Goal: Information Seeking & Learning: Compare options

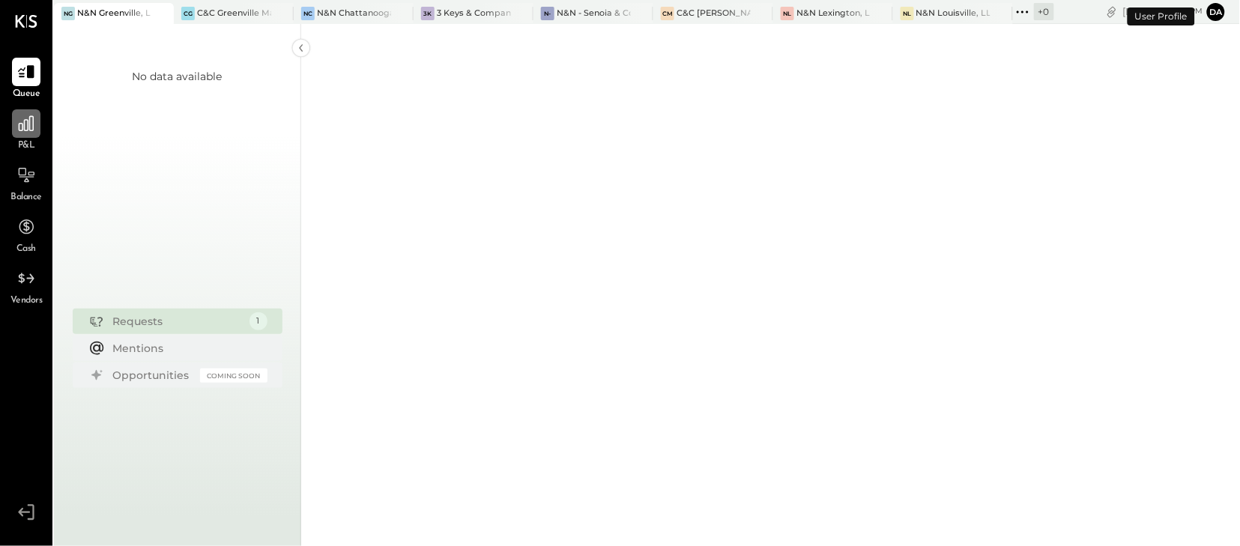
click at [29, 130] on icon at bounding box center [25, 123] width 19 height 19
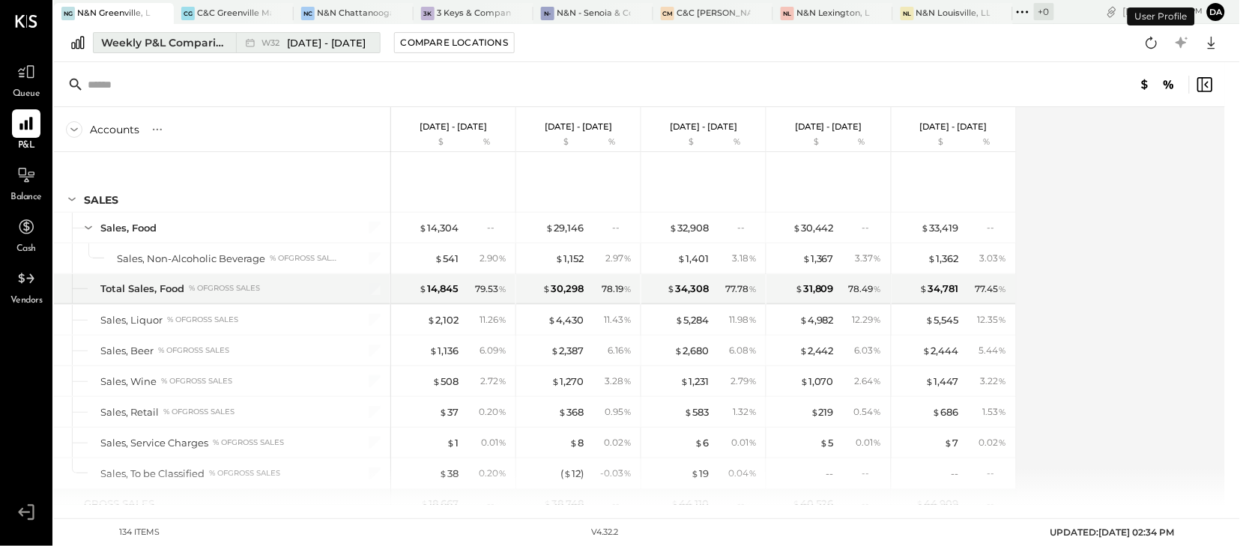
click at [160, 46] on div "Weekly P&L Comparison" at bounding box center [164, 42] width 126 height 15
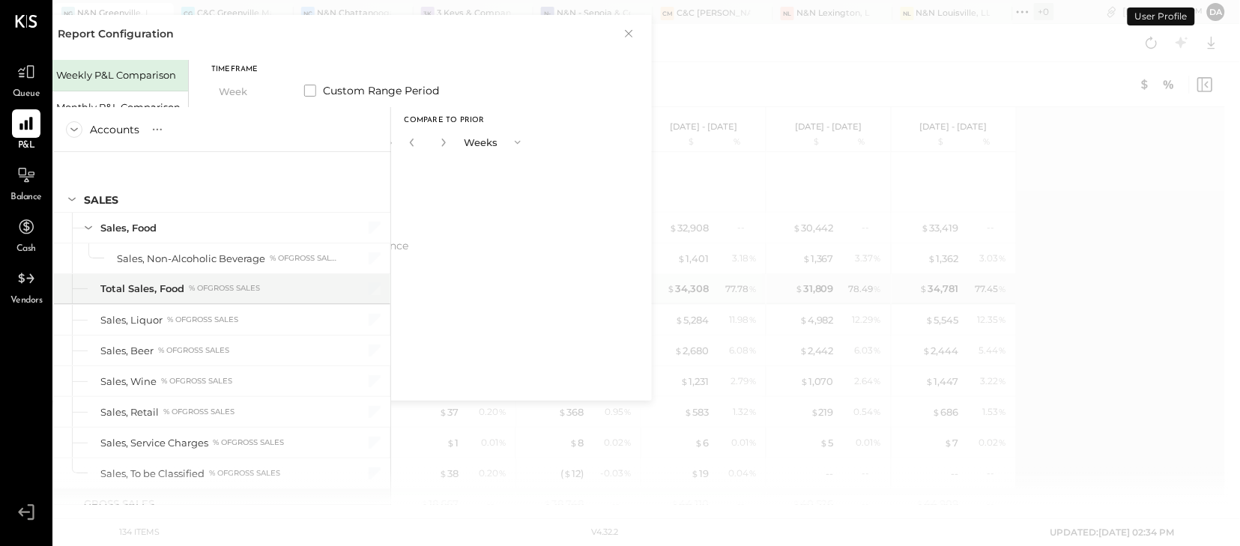
click at [169, 47] on div "Report Configuration × Weekly P&L Comparison Monthly P&L Comparison Timeframe W…" at bounding box center [333, 208] width 637 height 386
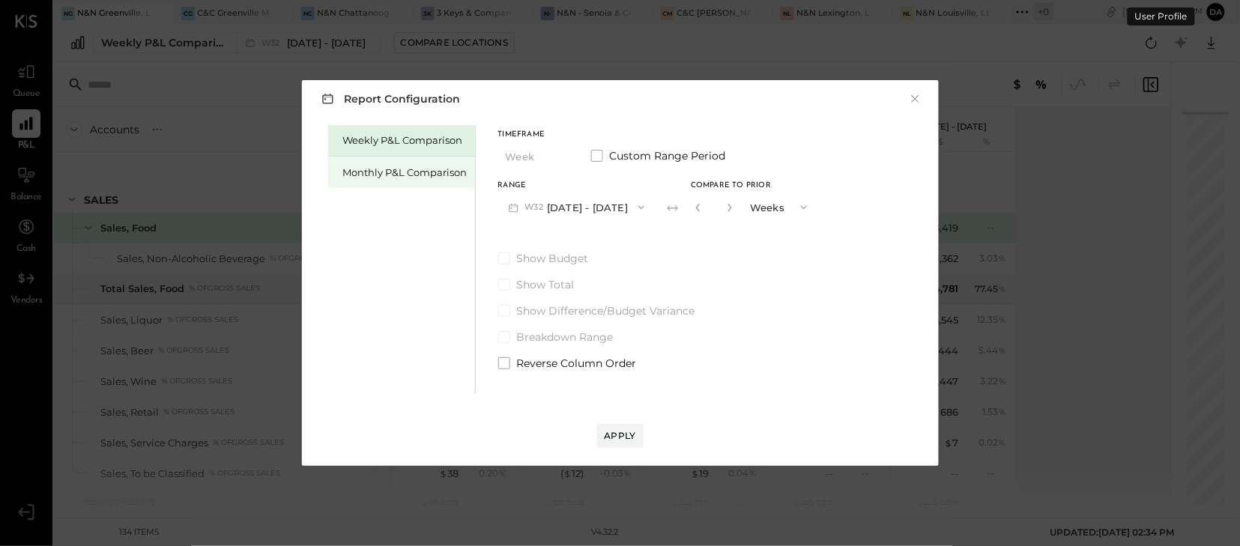
click at [419, 172] on div "Monthly P&L Comparison" at bounding box center [405, 173] width 124 height 14
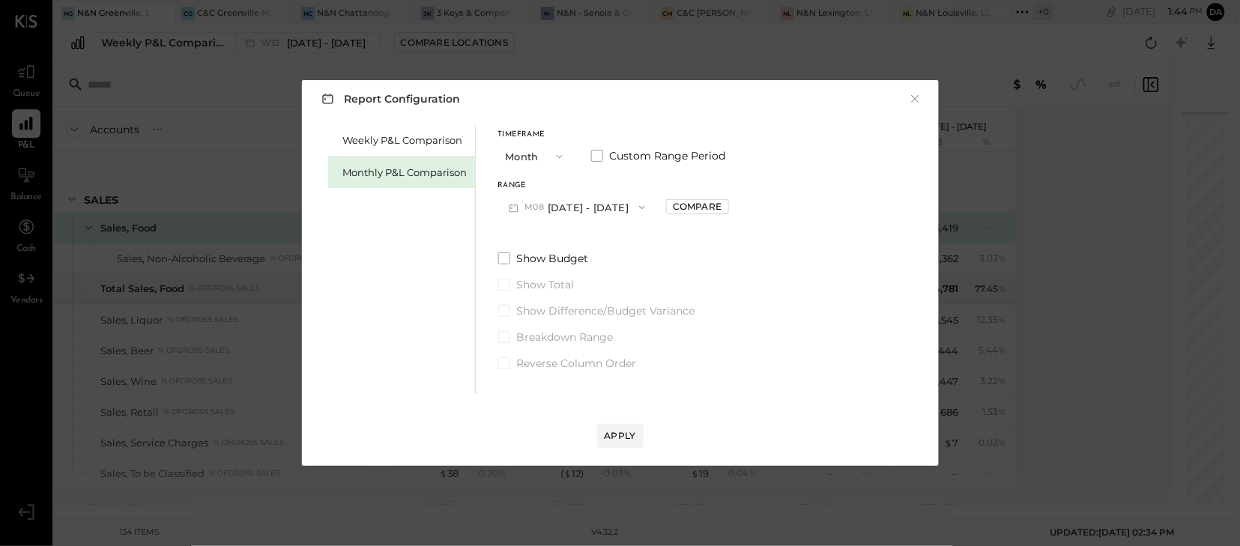
click at [636, 205] on icon "button" at bounding box center [642, 208] width 12 height 12
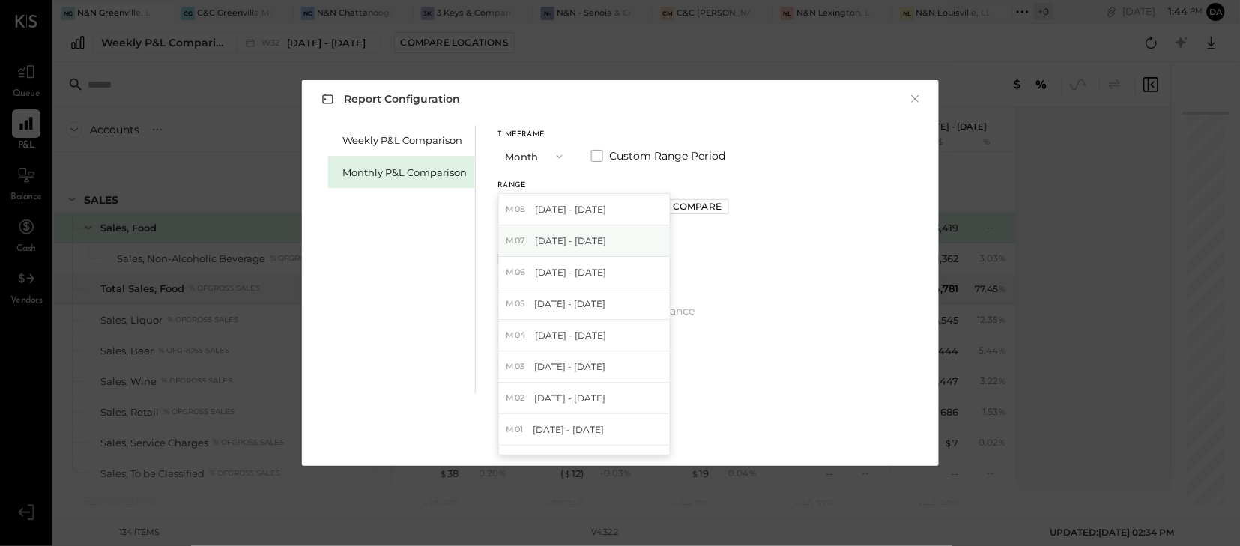
click at [592, 242] on span "[DATE] - [DATE]" at bounding box center [570, 241] width 71 height 13
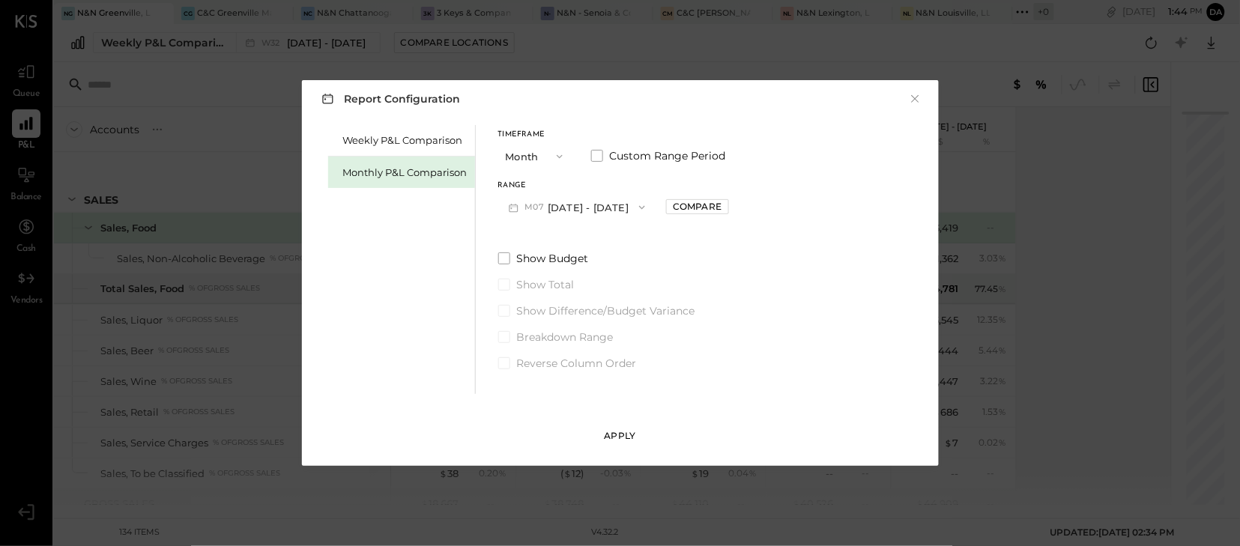
click at [606, 436] on div "Apply" at bounding box center [620, 435] width 31 height 13
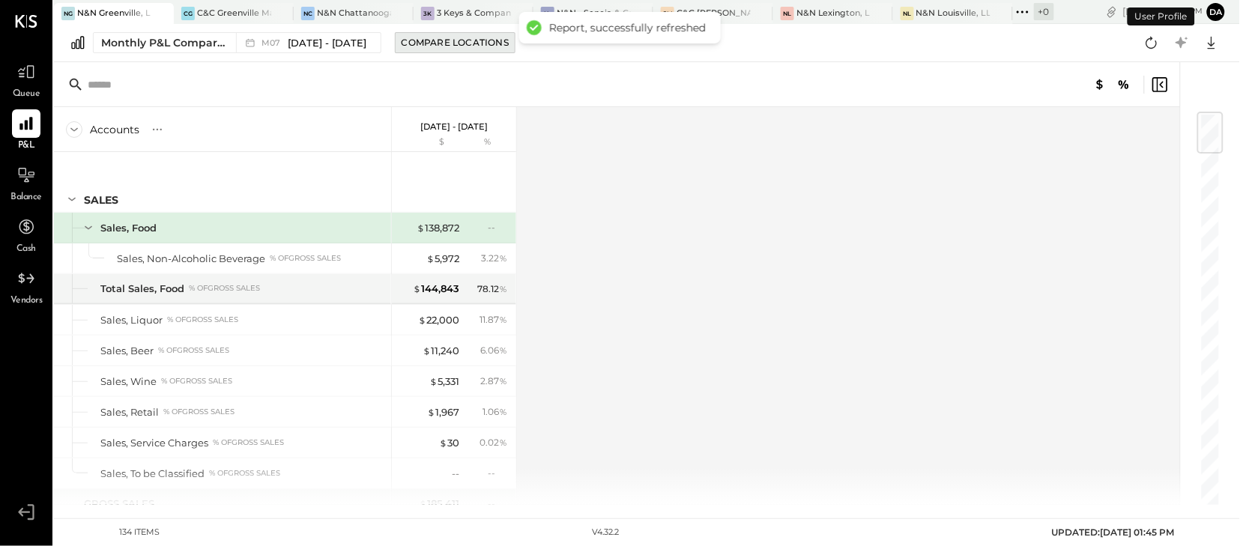
click at [441, 43] on div "Compare Locations" at bounding box center [455, 42] width 107 height 13
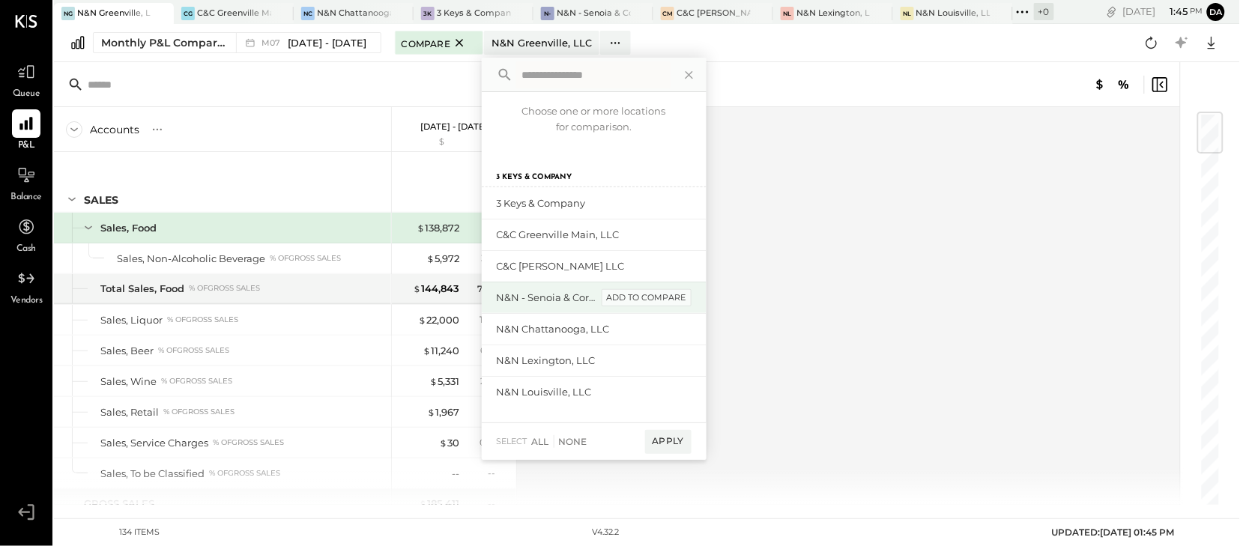
click at [652, 292] on div "add to compare" at bounding box center [647, 298] width 90 height 18
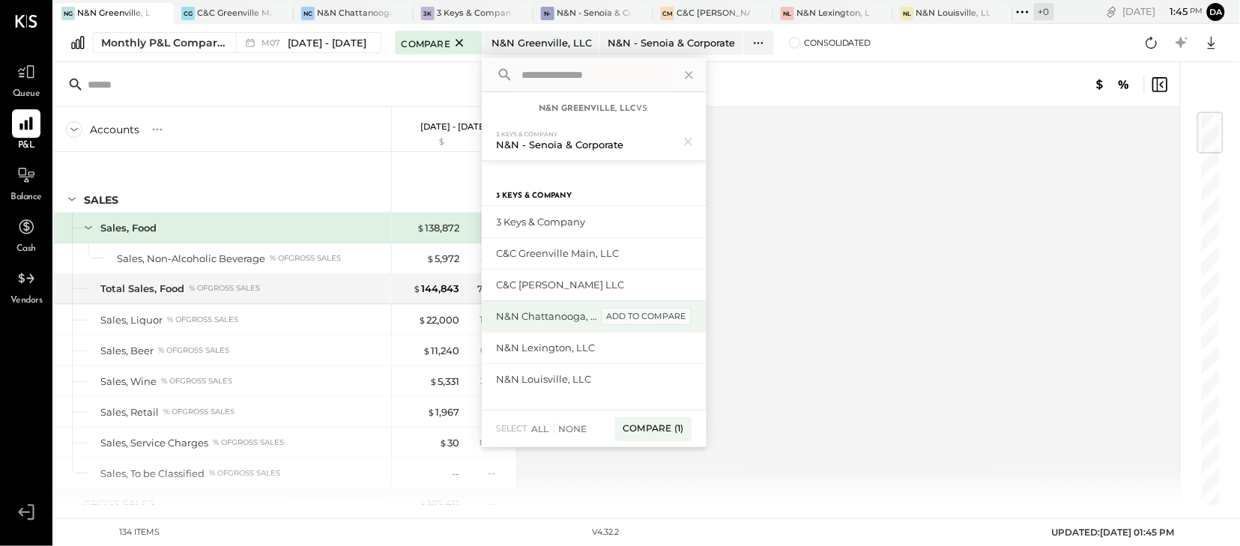
click at [653, 316] on div "add to compare" at bounding box center [647, 317] width 90 height 18
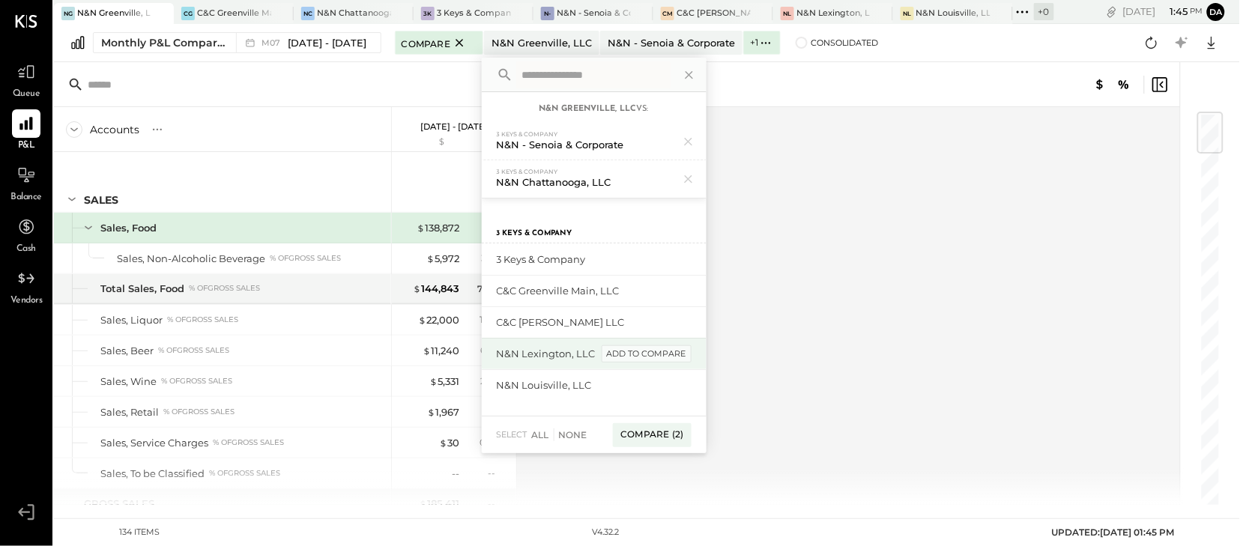
click at [645, 349] on div "add to compare" at bounding box center [647, 355] width 90 height 18
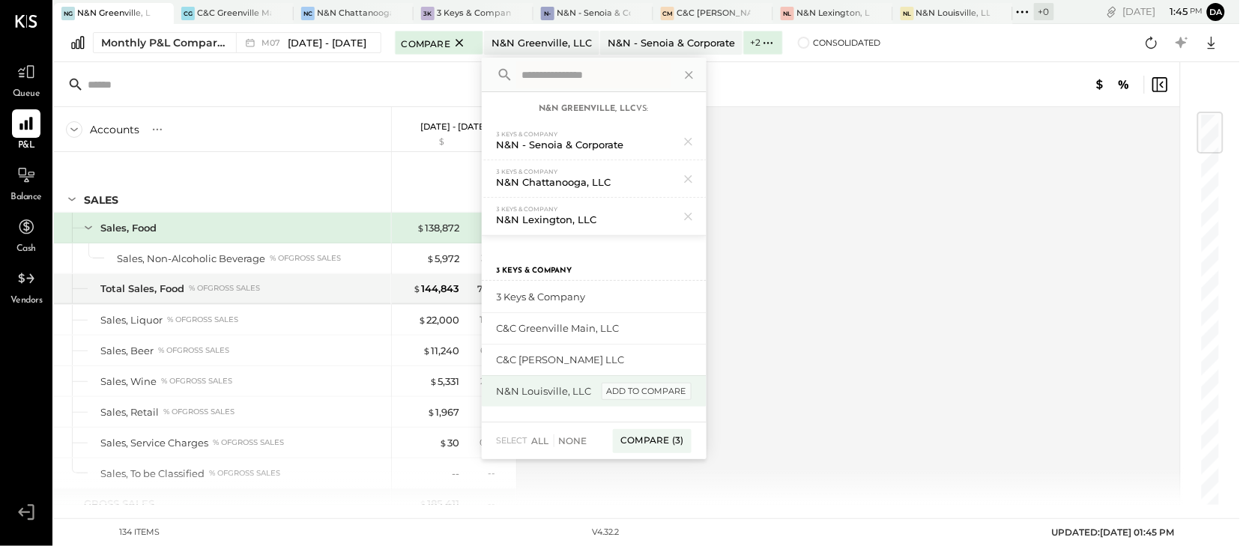
click at [651, 391] on div "add to compare" at bounding box center [647, 392] width 90 height 18
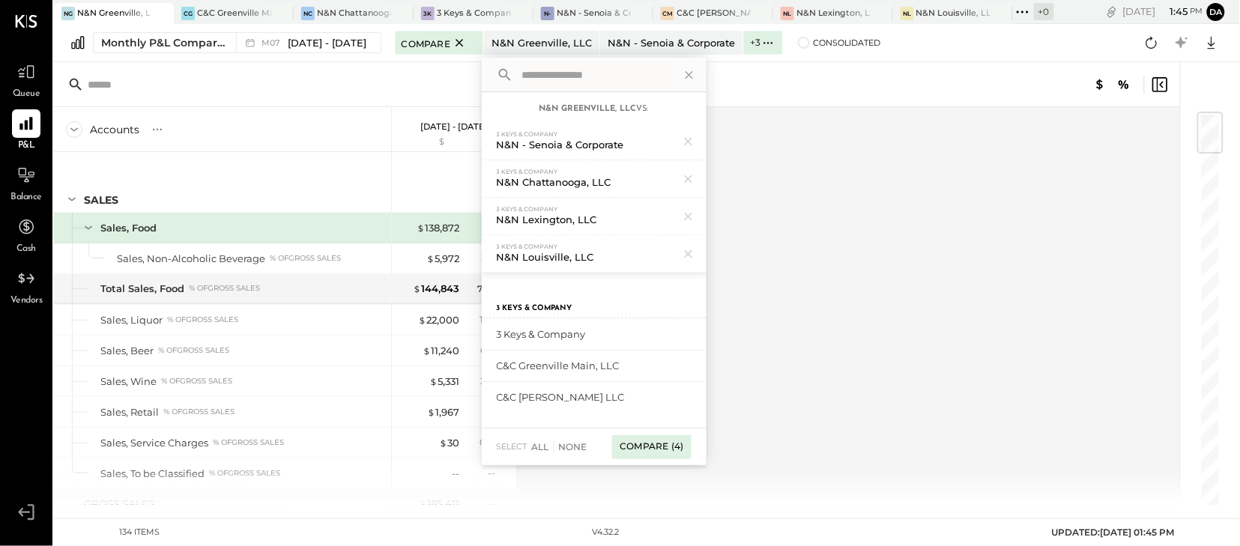
click at [648, 447] on div "Compare (4)" at bounding box center [651, 447] width 79 height 24
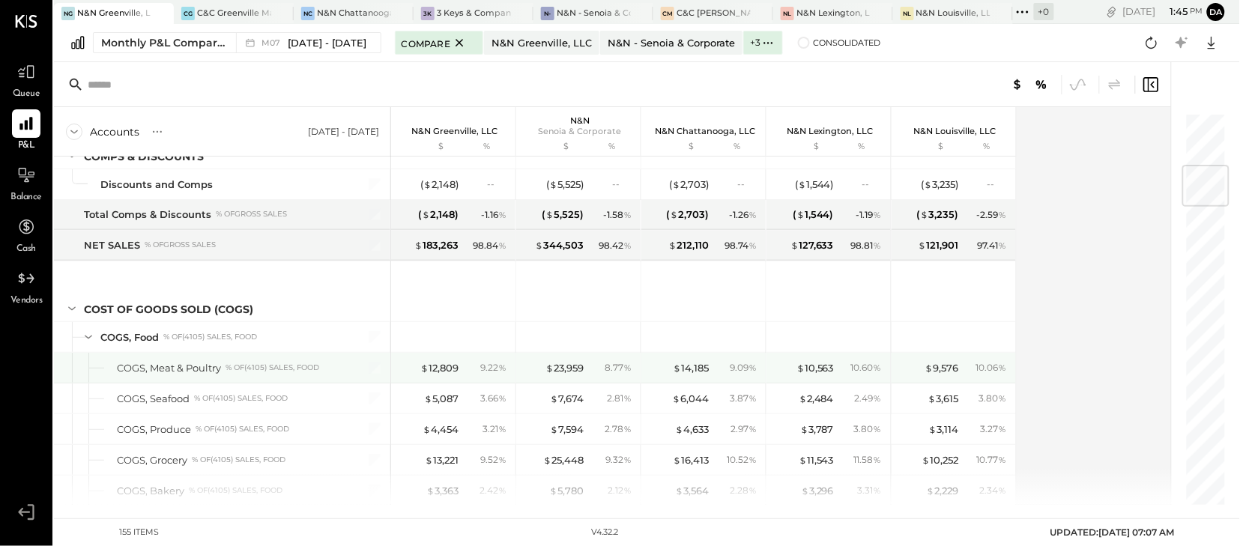
scroll to position [450, 0]
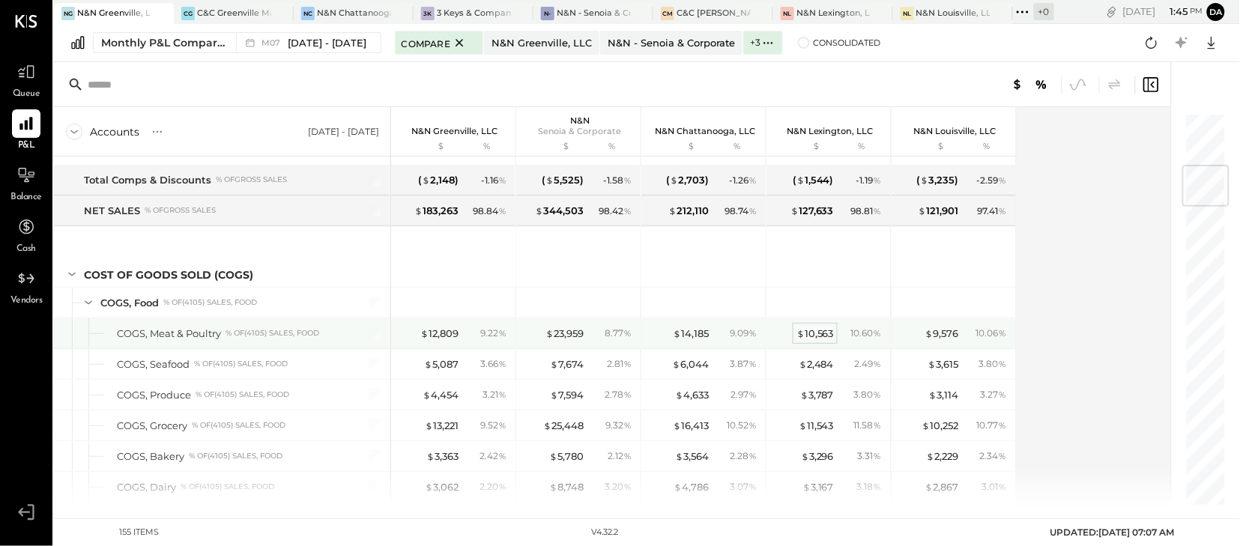
click at [817, 338] on div "$ 10,563" at bounding box center [815, 334] width 37 height 14
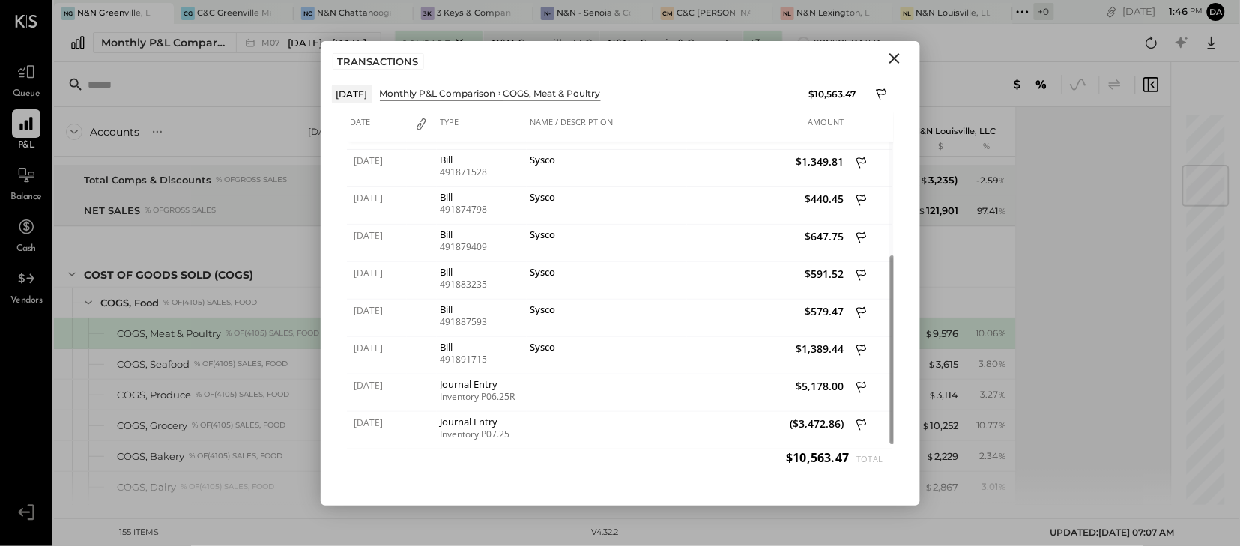
click at [896, 64] on icon "Close" at bounding box center [895, 58] width 18 height 18
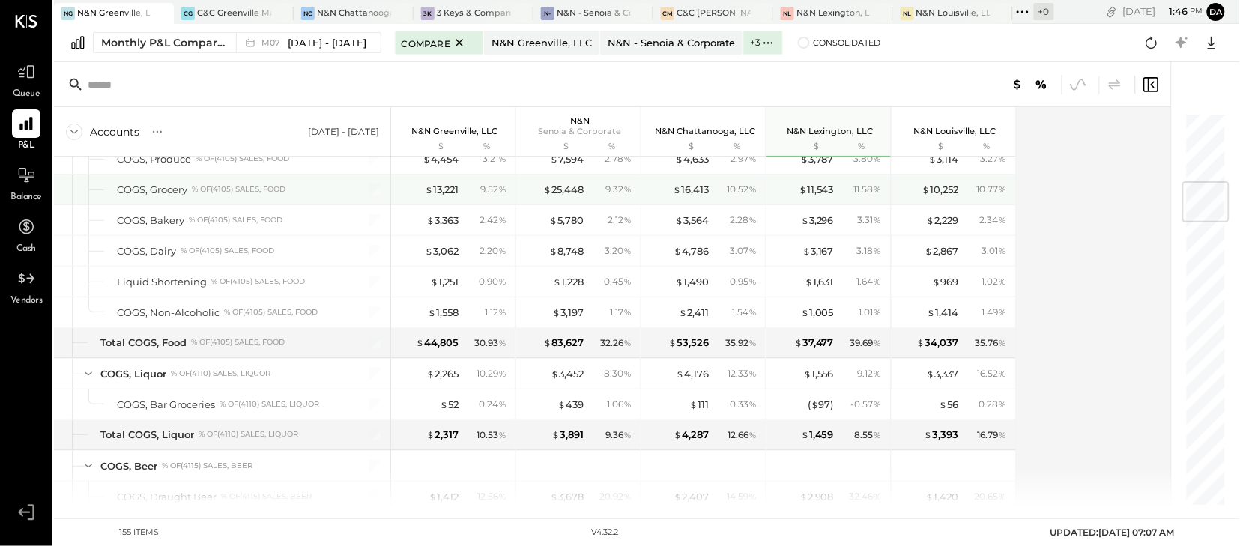
scroll to position [587, 0]
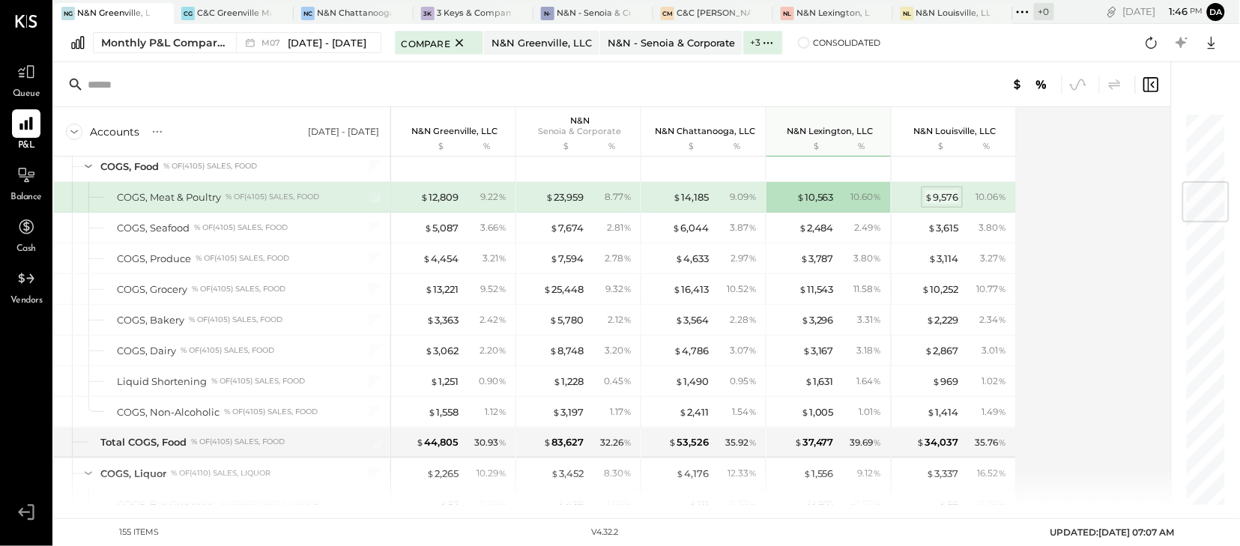
click at [943, 198] on div "$ 9,576" at bounding box center [943, 197] width 34 height 14
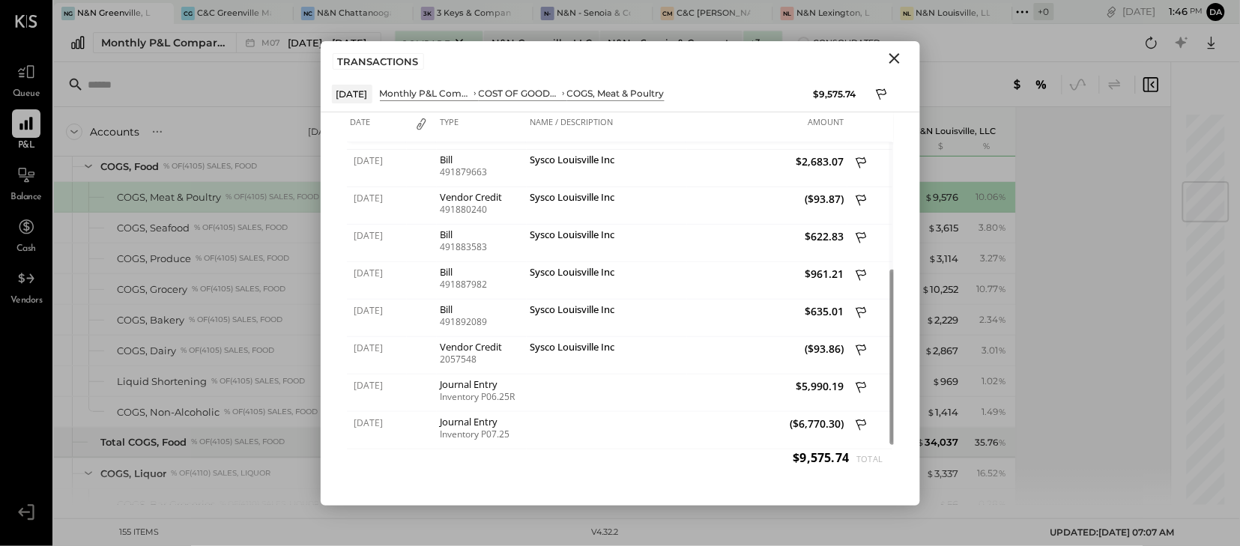
click at [892, 59] on icon "Close" at bounding box center [895, 58] width 18 height 18
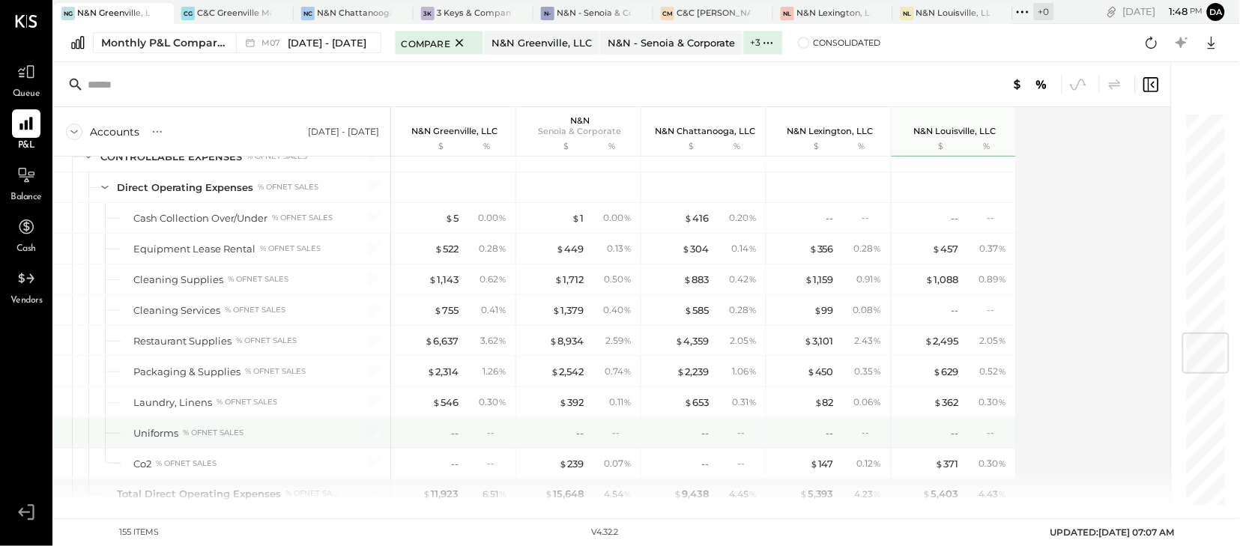
scroll to position [1864, 0]
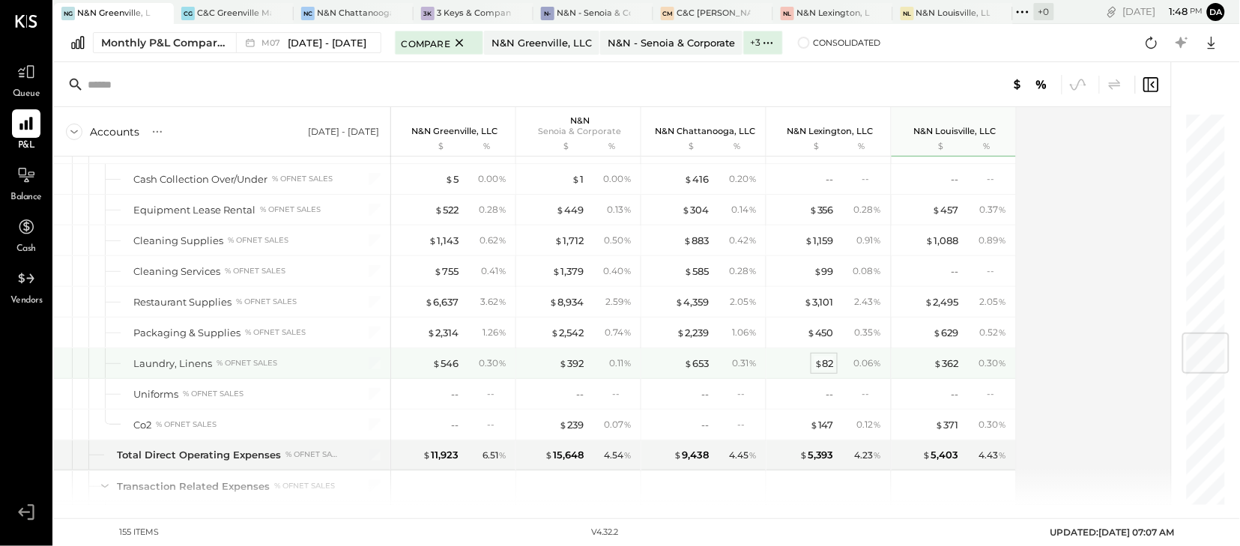
click at [821, 370] on span "$" at bounding box center [819, 364] width 8 height 12
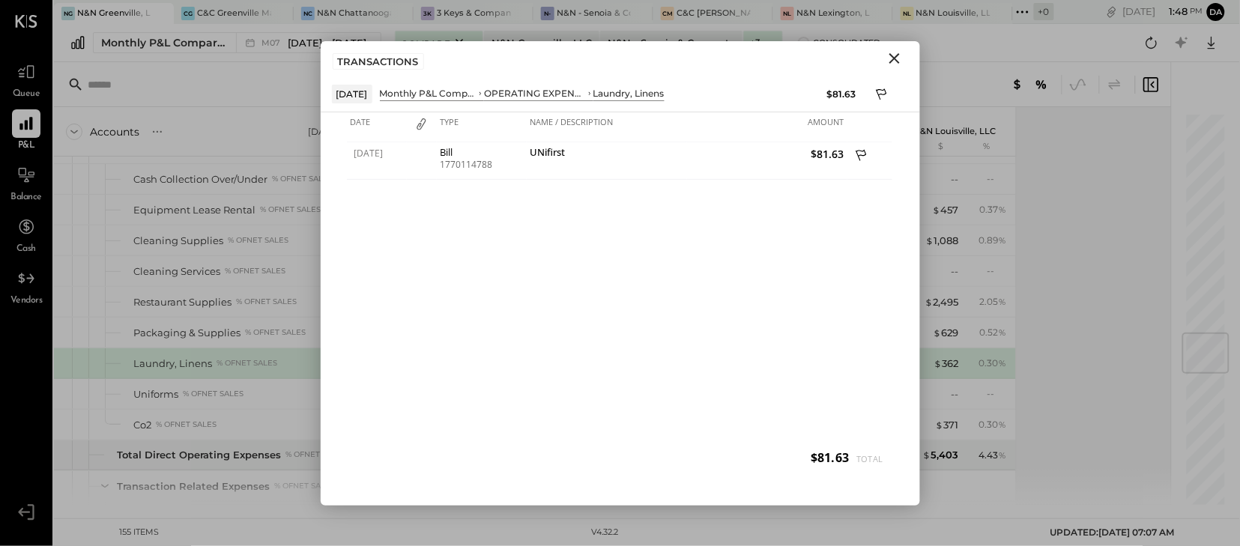
click at [899, 57] on icon "Close" at bounding box center [895, 58] width 18 height 18
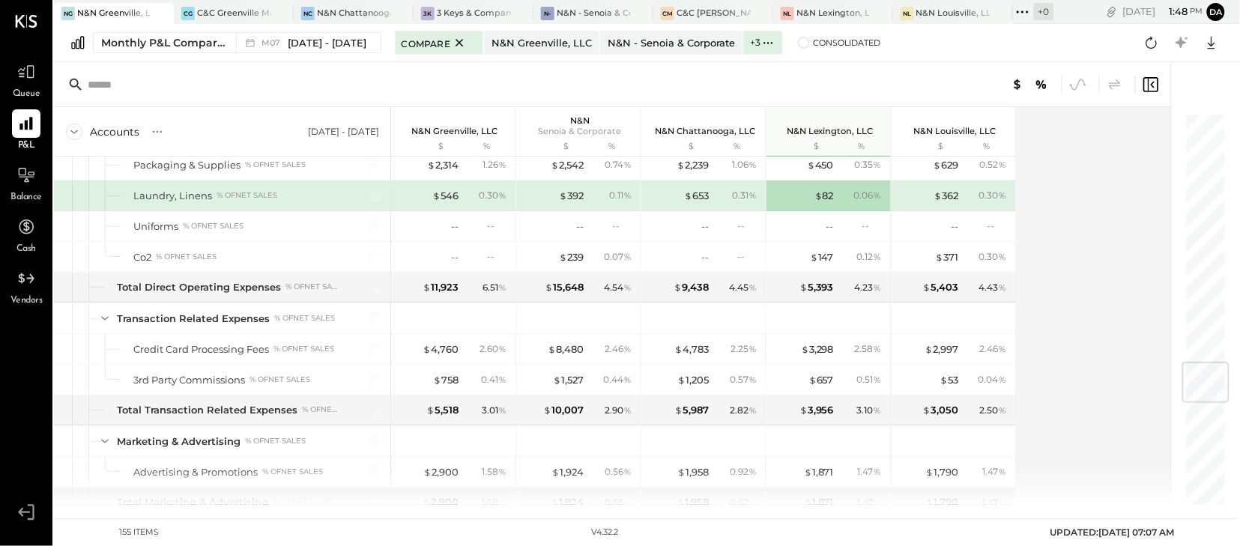
scroll to position [2110, 0]
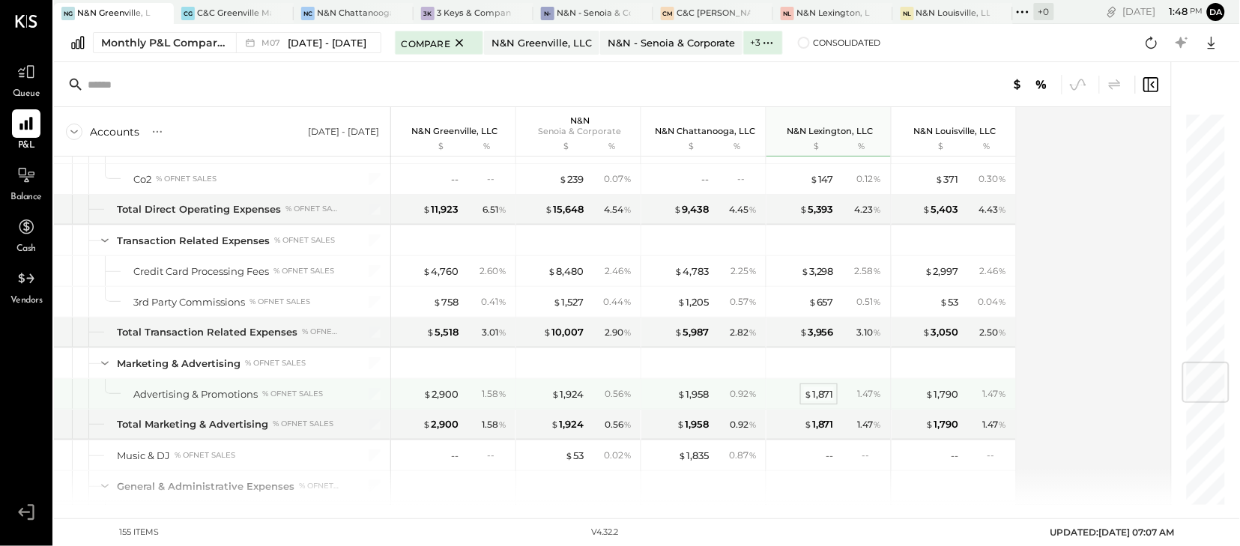
click at [824, 402] on div "$ 1,871" at bounding box center [819, 394] width 30 height 14
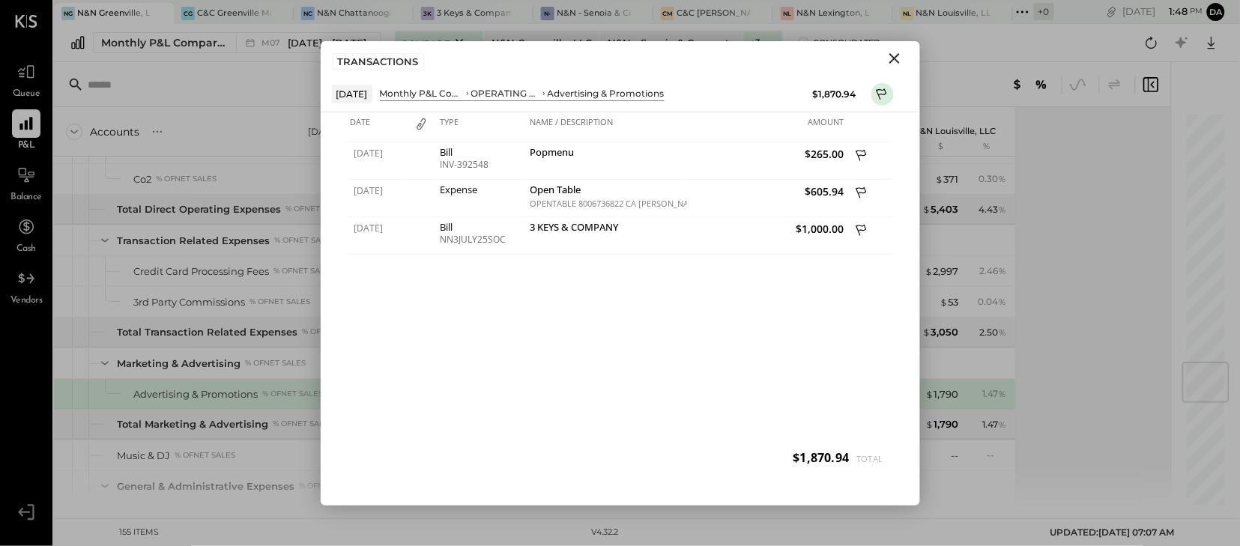
click at [898, 58] on icon "Close" at bounding box center [895, 58] width 18 height 18
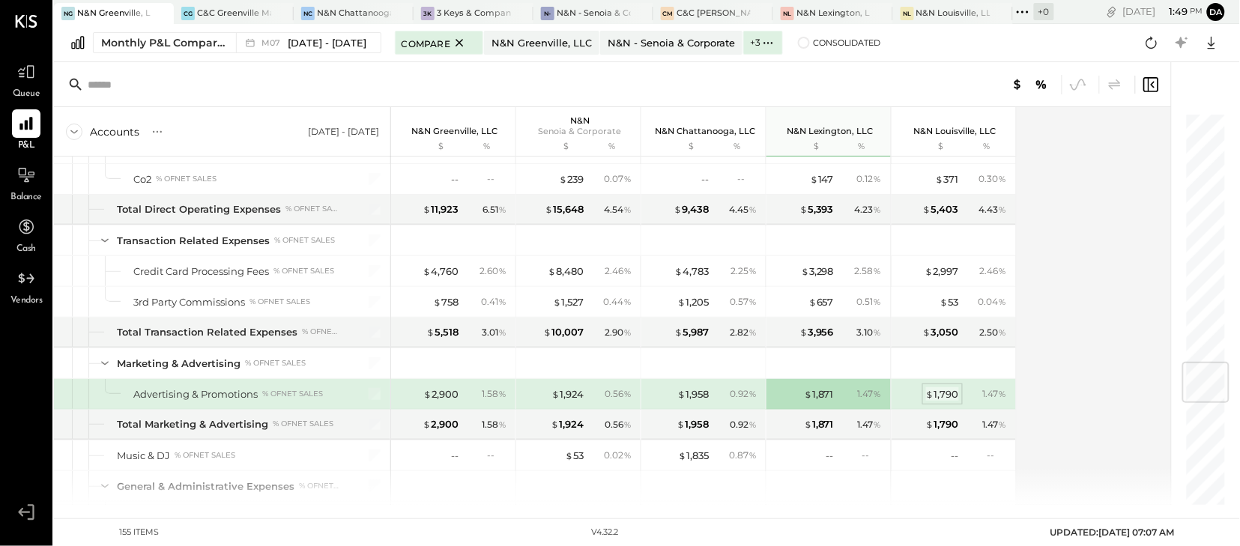
click at [950, 402] on div "$ 1,790" at bounding box center [942, 394] width 33 height 14
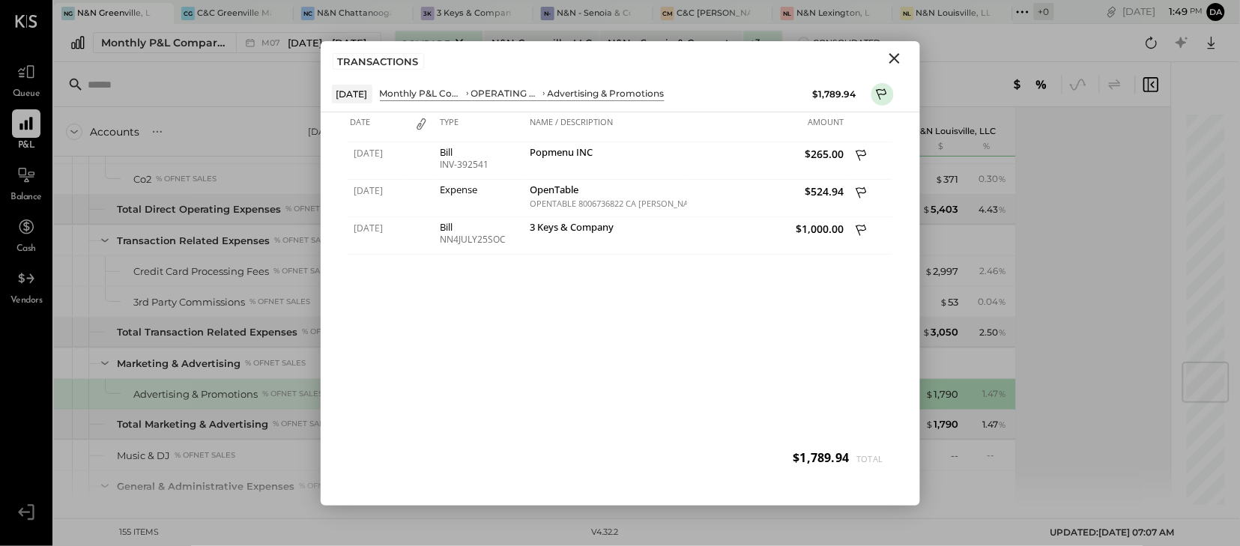
click at [899, 59] on icon "Close" at bounding box center [895, 58] width 18 height 18
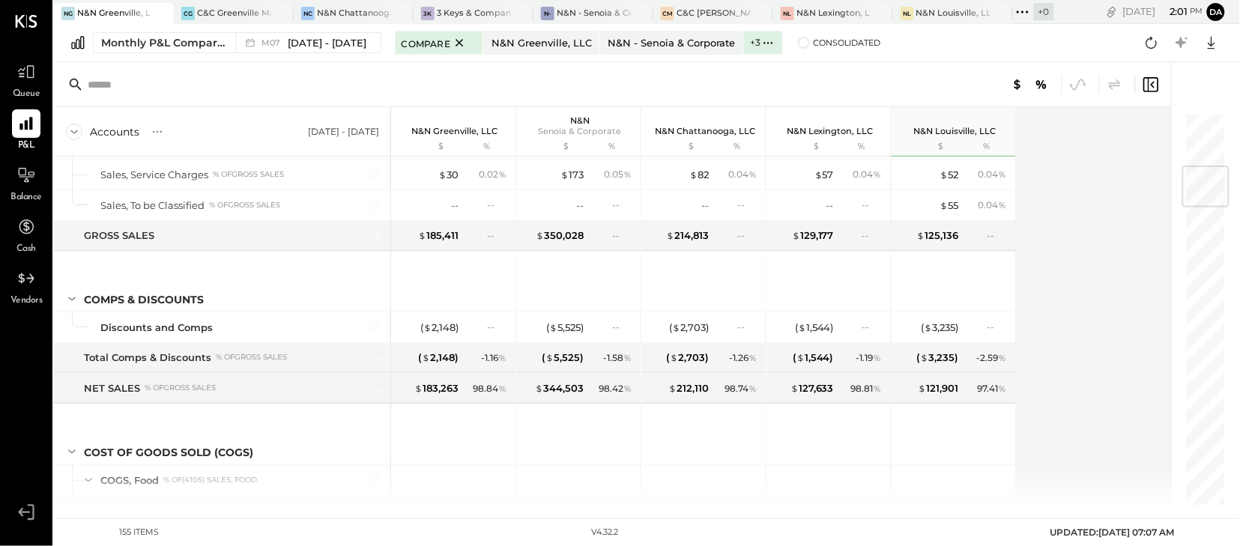
scroll to position [474, 0]
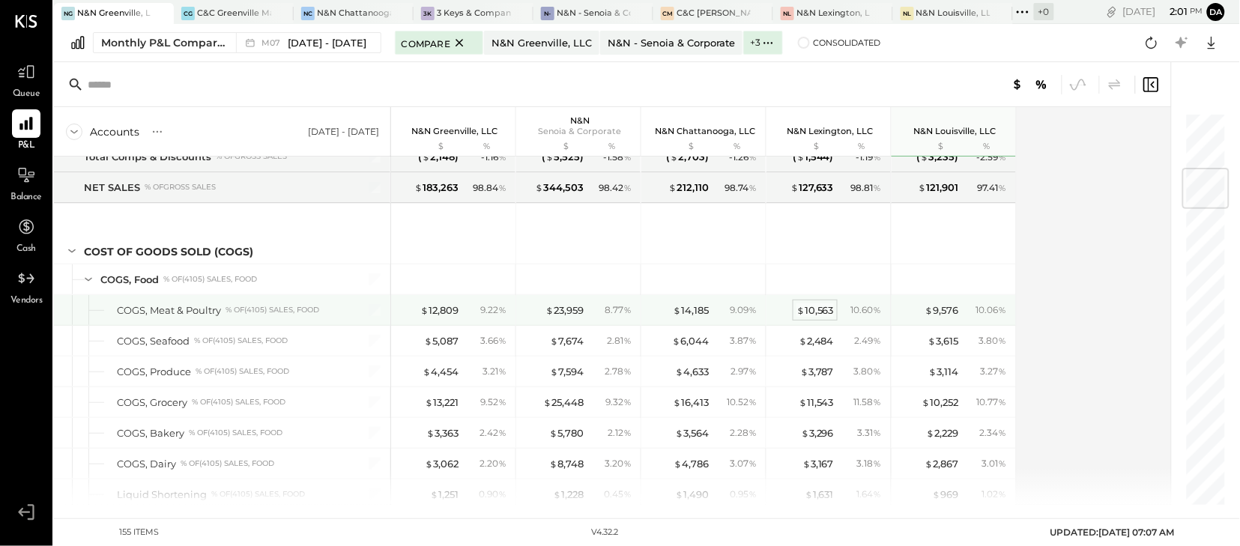
click at [831, 313] on div "$ 10,563" at bounding box center [815, 311] width 37 height 14
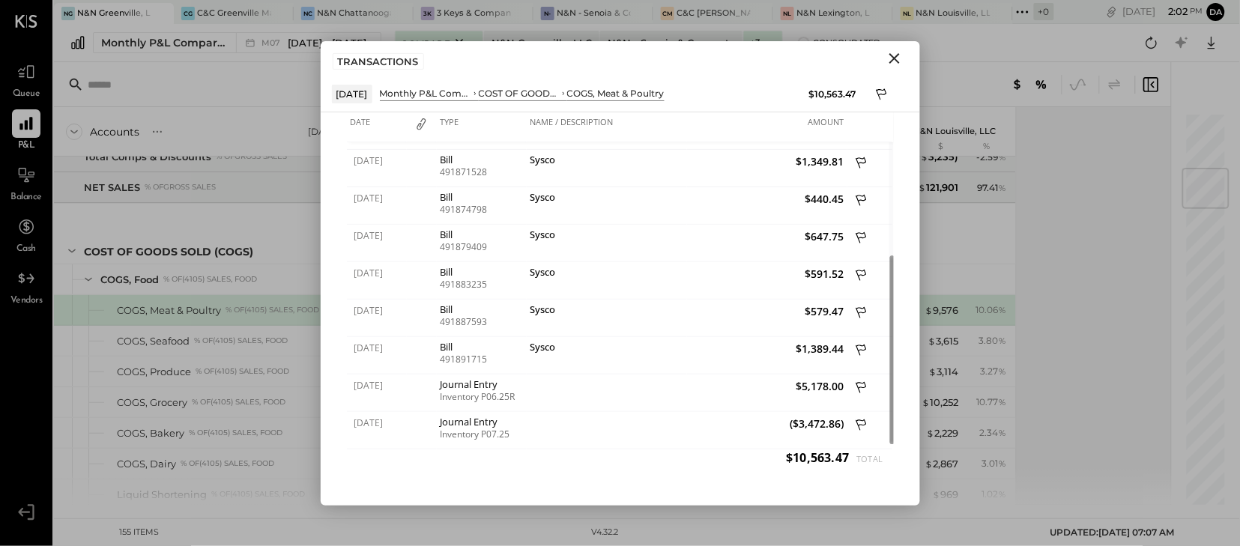
click at [894, 56] on icon "Close" at bounding box center [895, 58] width 10 height 10
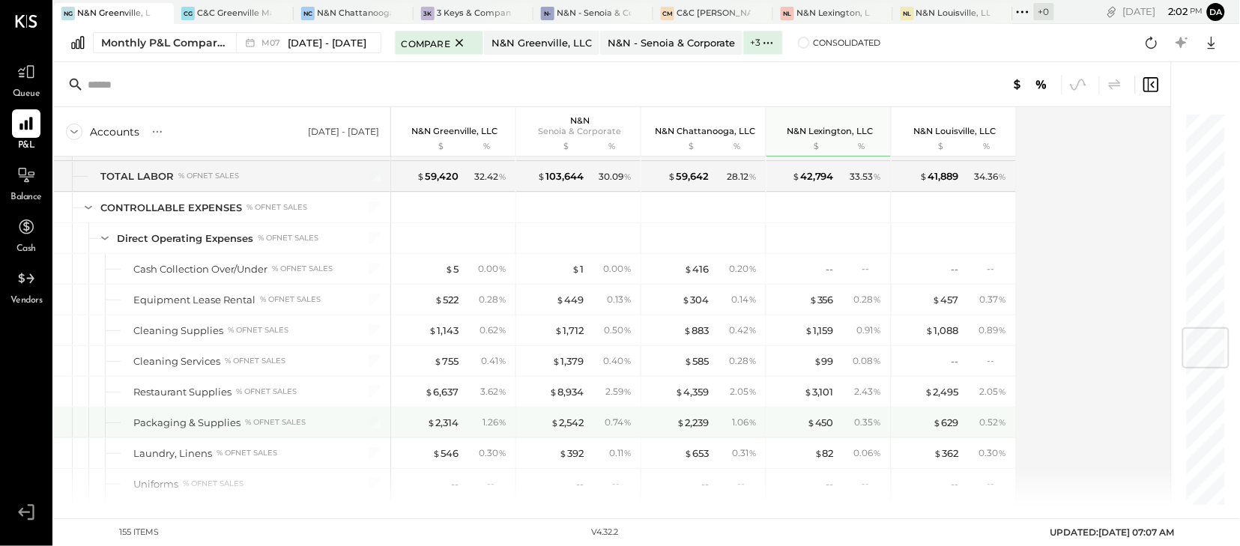
scroll to position [1830, 0]
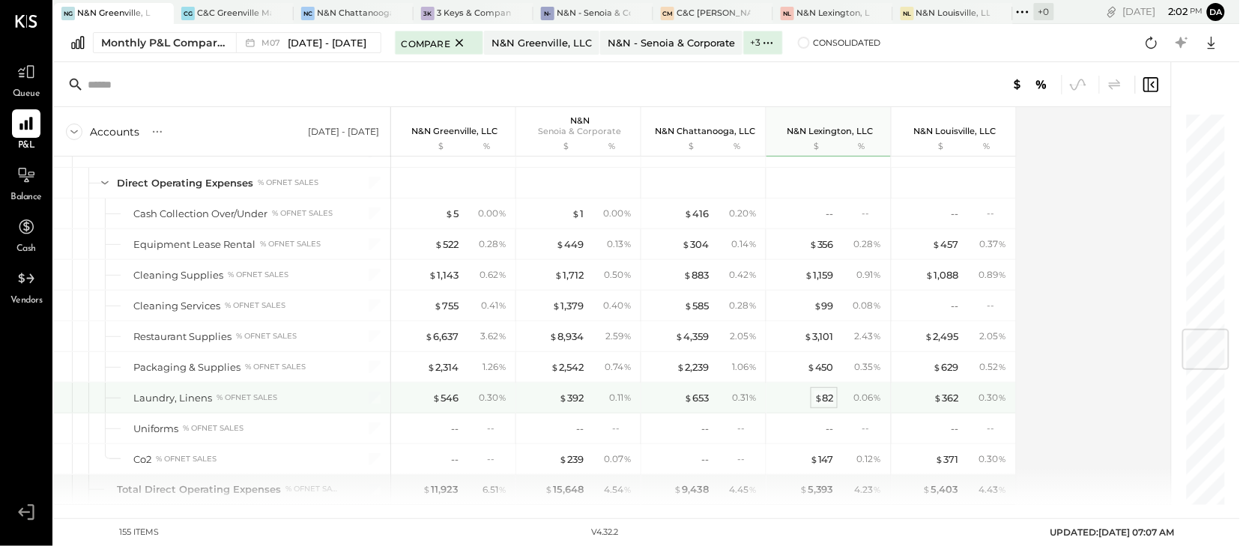
click at [824, 405] on div "$ 82" at bounding box center [824, 398] width 19 height 14
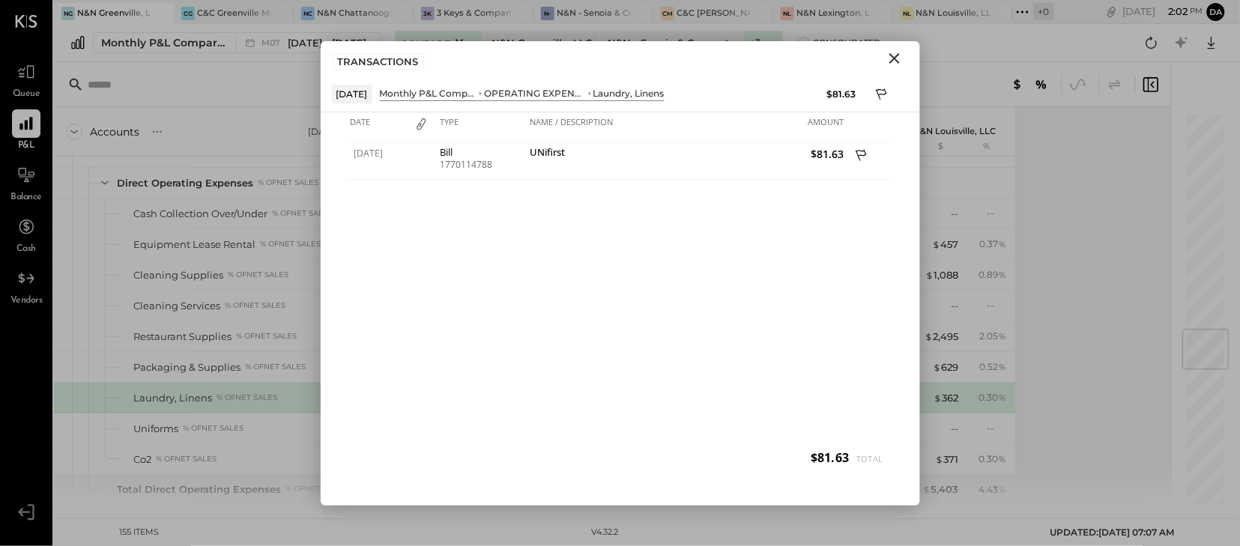
click at [897, 58] on icon "Close" at bounding box center [895, 58] width 18 height 18
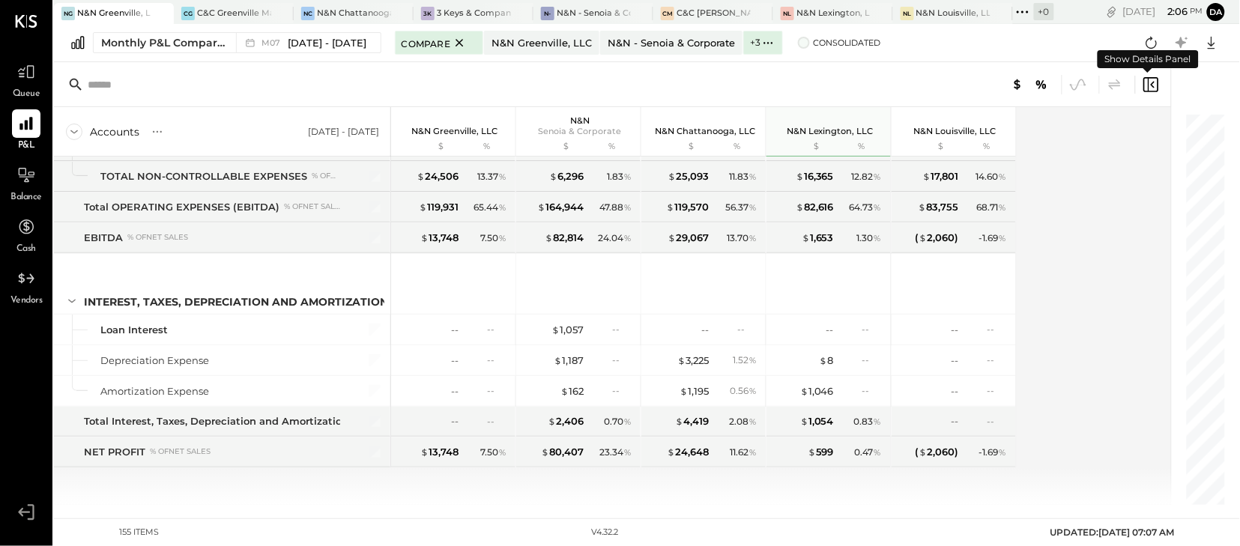
scroll to position [3708, 0]
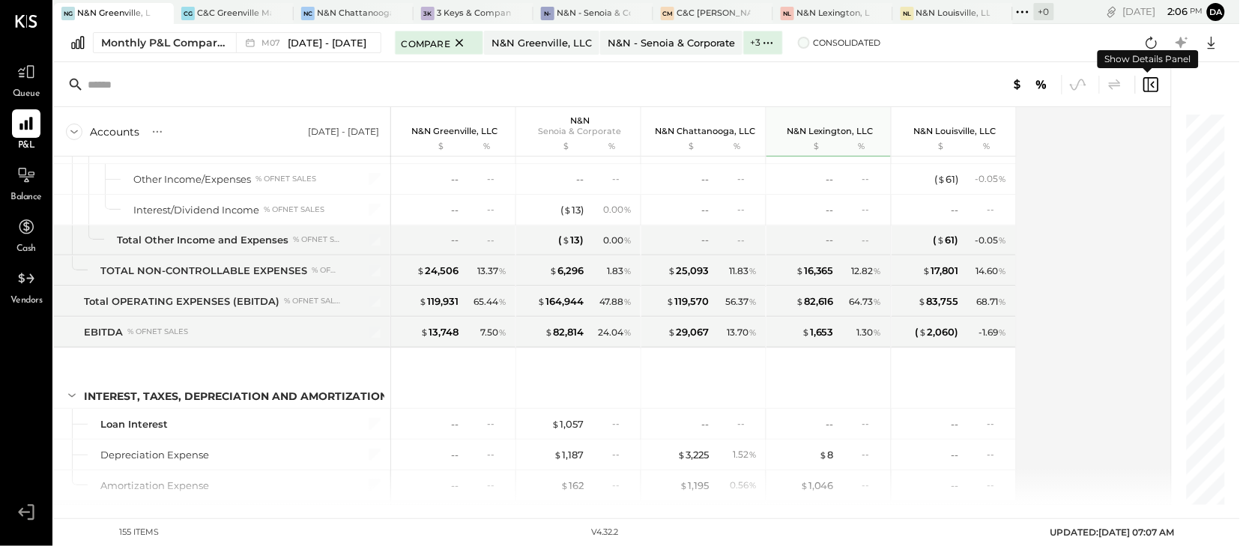
click at [818, 40] on span "Consolidated" at bounding box center [846, 42] width 67 height 10
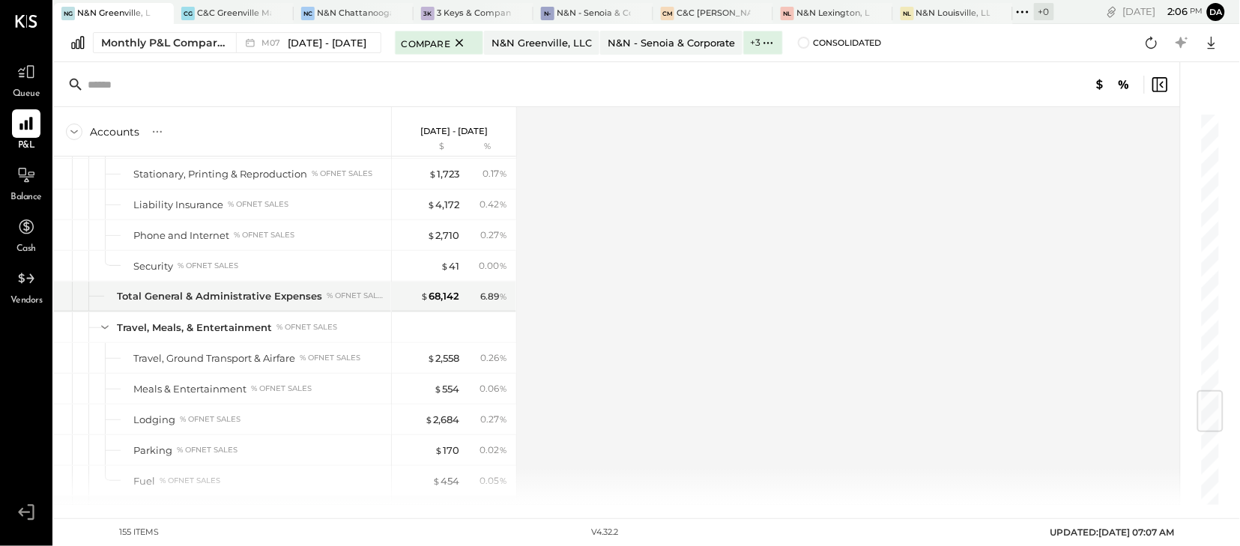
scroll to position [2353, 0]
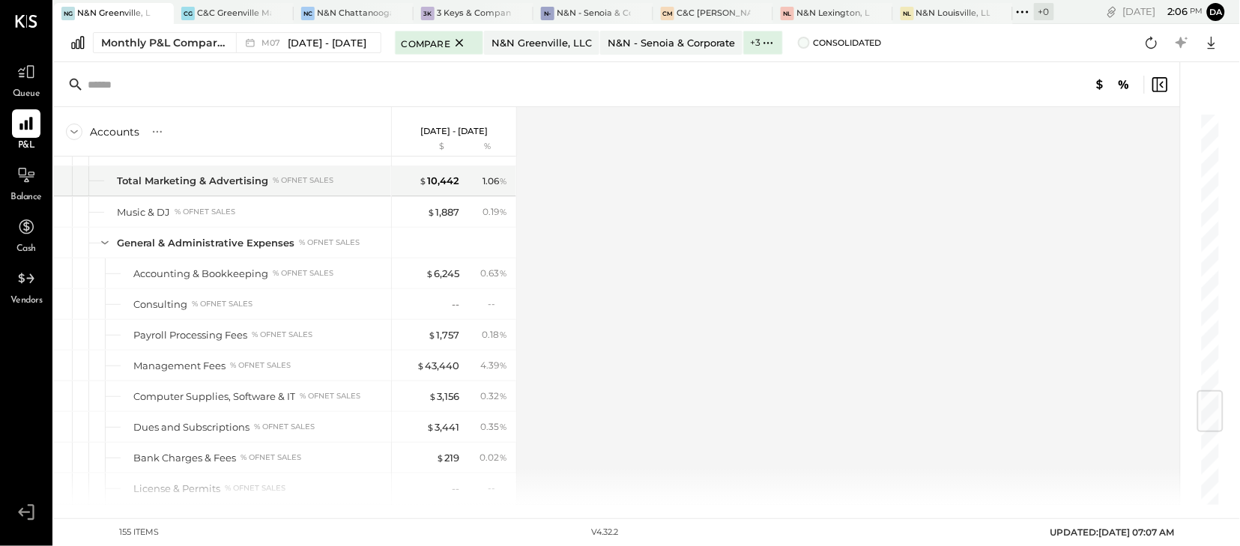
click at [798, 44] on span at bounding box center [804, 43] width 12 height 12
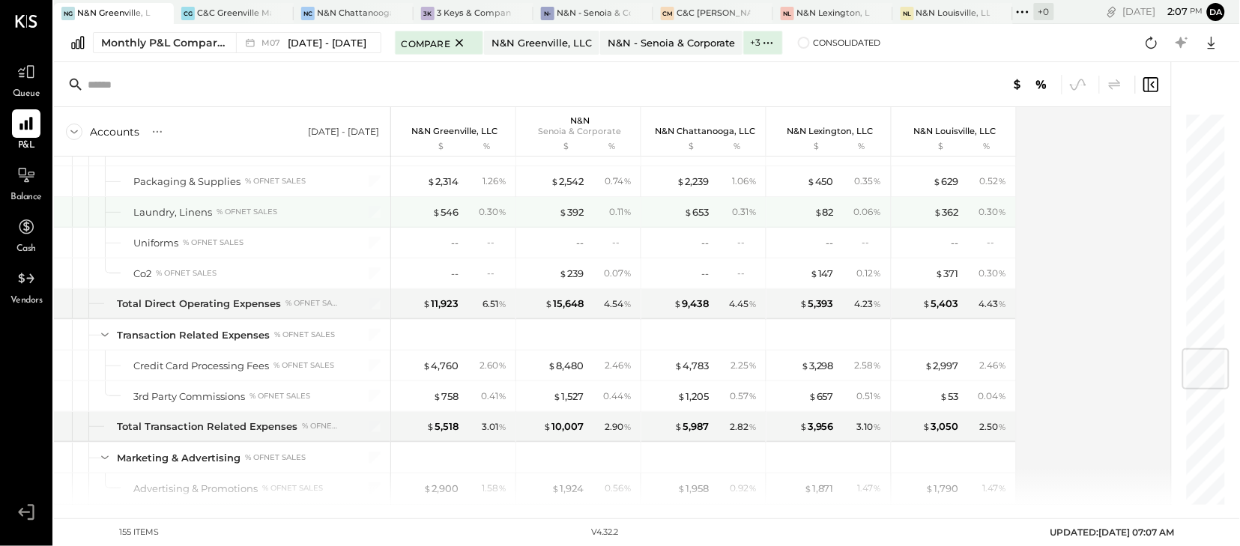
scroll to position [1994, 0]
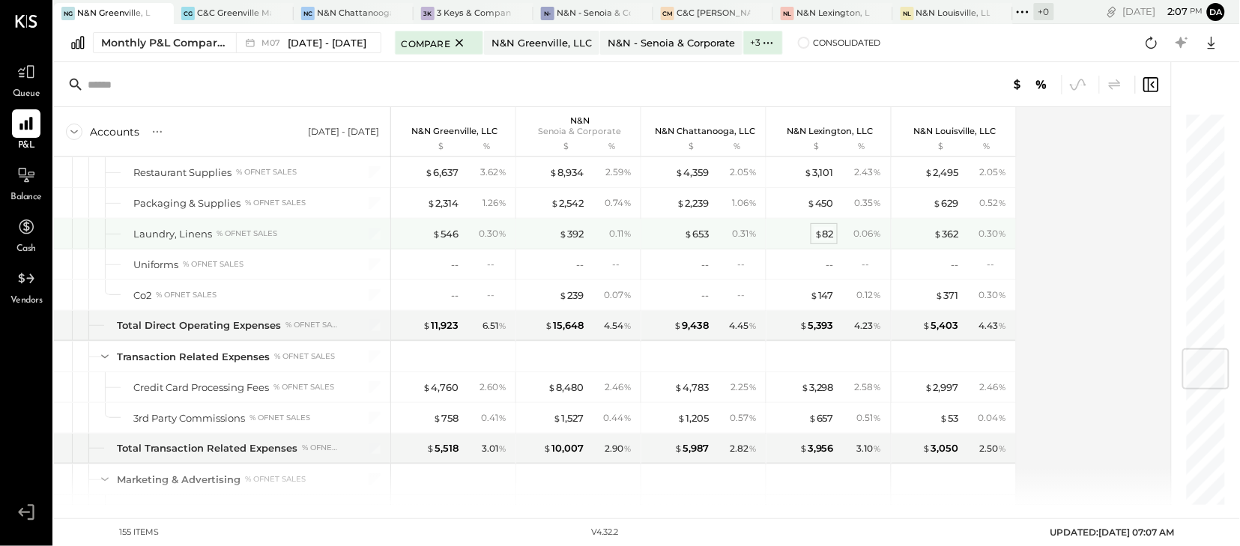
click at [830, 241] on div "$ 82" at bounding box center [824, 234] width 19 height 14
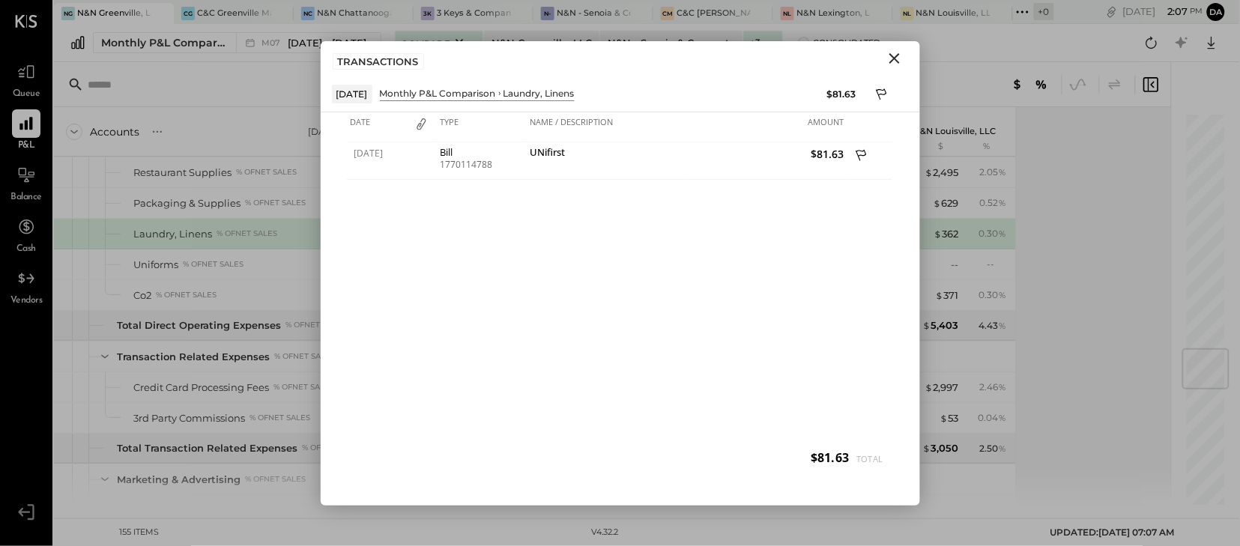
click at [894, 57] on icon "Close" at bounding box center [895, 58] width 10 height 10
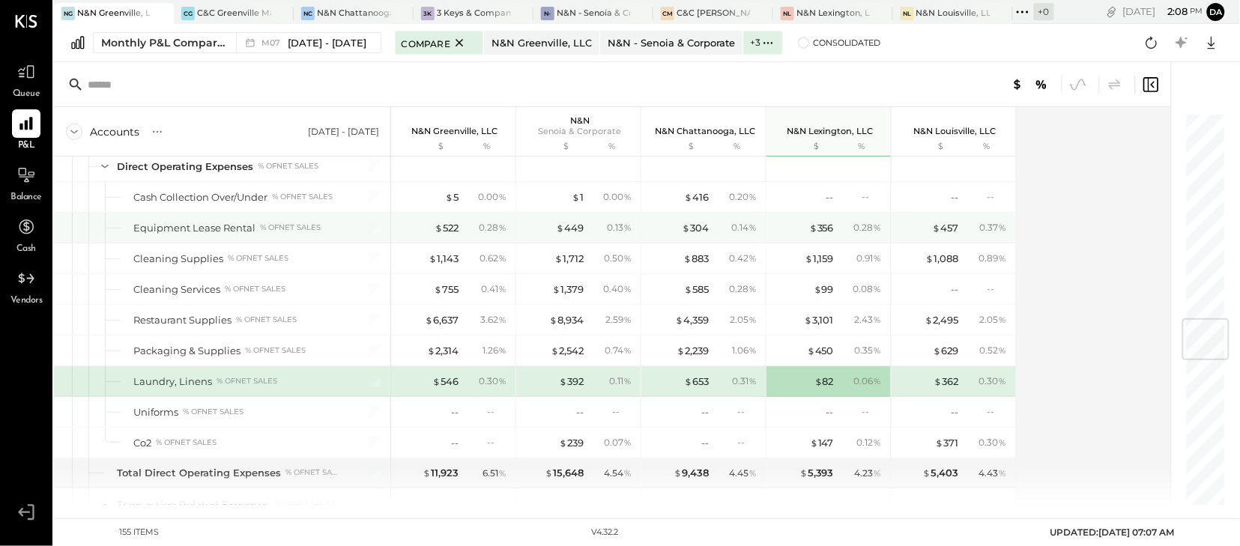
scroll to position [1746, 0]
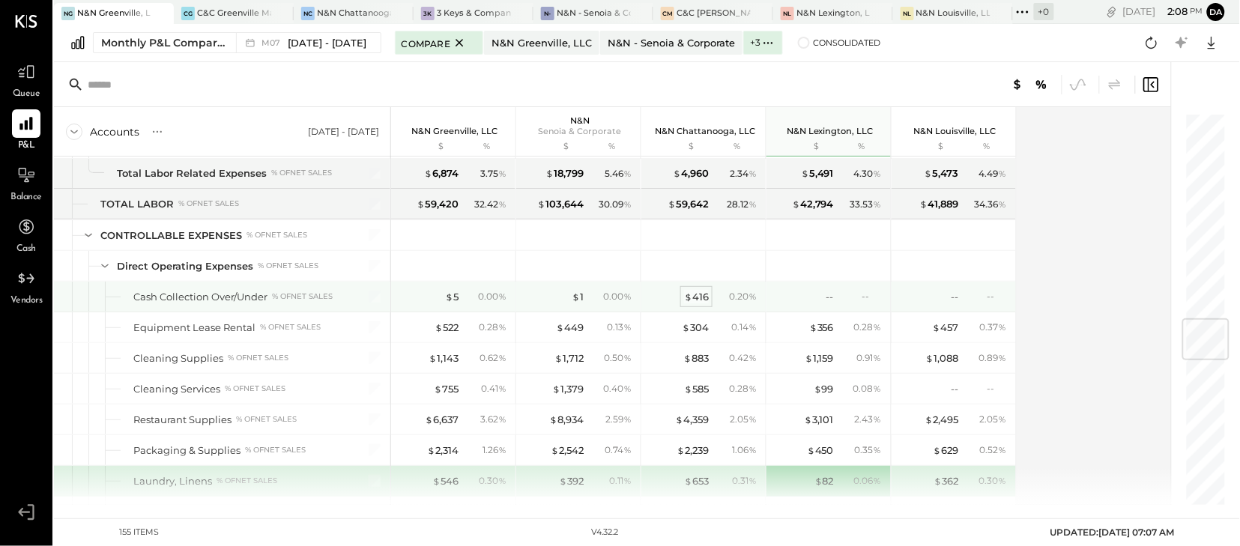
click at [701, 301] on div "$ 416" at bounding box center [696, 297] width 25 height 14
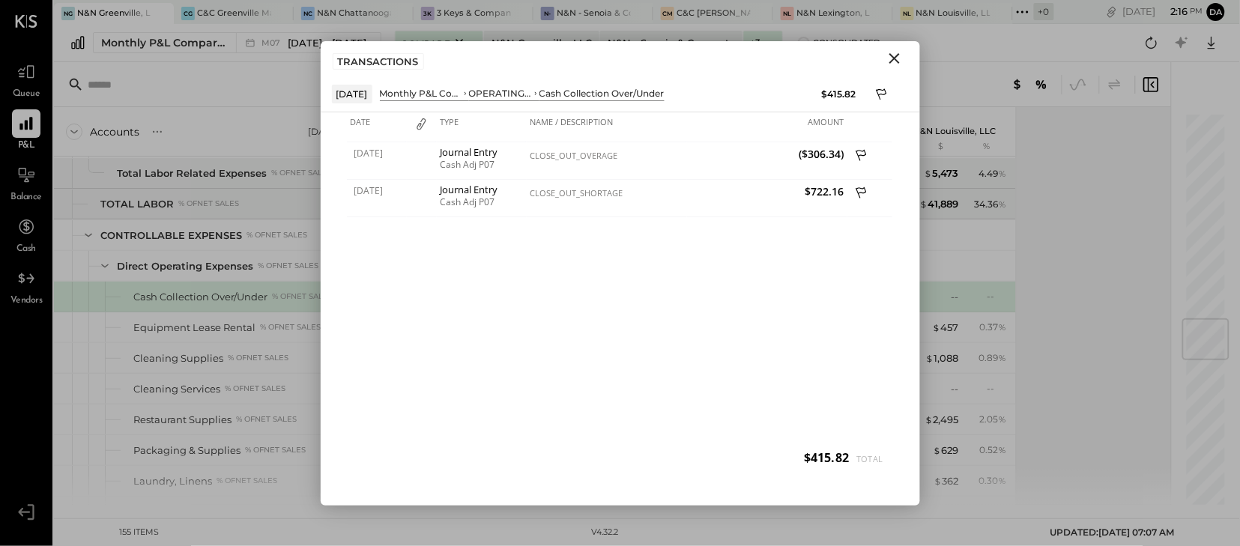
click at [1126, 274] on div "Accounts S % GL [DATE] - [DATE] [GEOGRAPHIC_DATA], LLC $ % N&N Senoia & Corpora…" at bounding box center [614, 306] width 1120 height 398
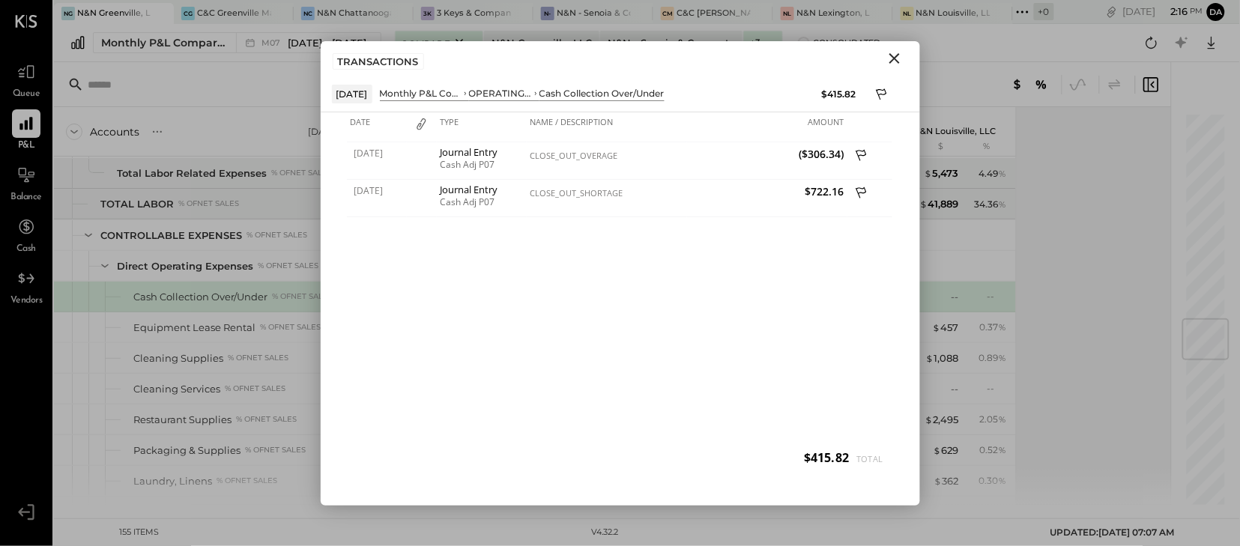
click at [1126, 274] on div "Accounts S % GL [DATE] - [DATE] [GEOGRAPHIC_DATA], LLC $ % N&N Senoia & Corpora…" at bounding box center [614, 306] width 1120 height 398
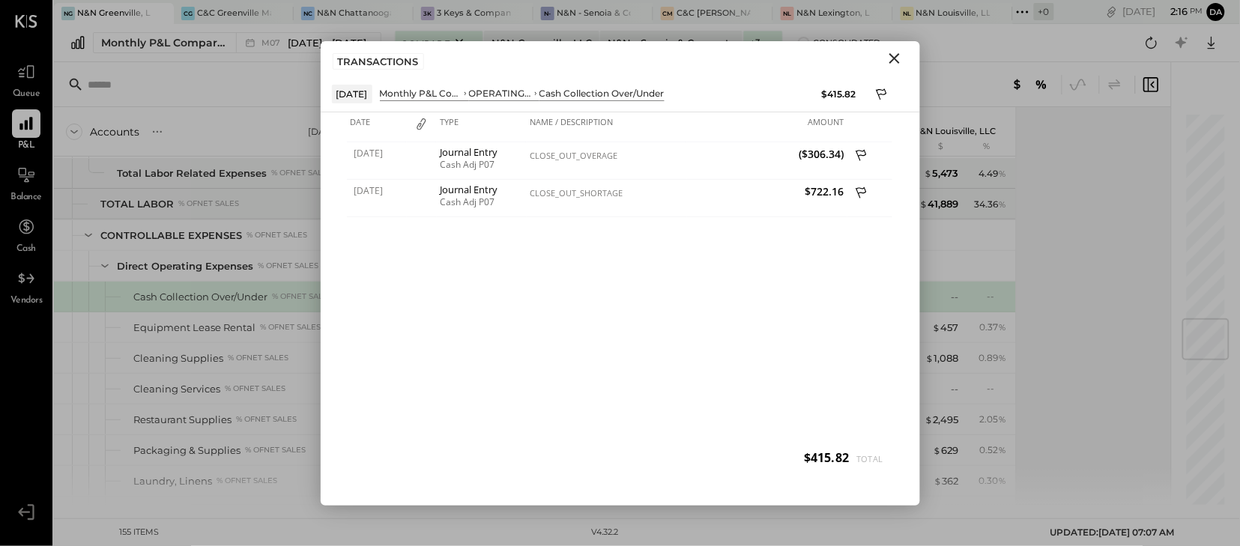
click at [1126, 274] on div "Accounts S % GL [DATE] - [DATE] [GEOGRAPHIC_DATA], LLC $ % N&N Senoia & Corpora…" at bounding box center [614, 306] width 1120 height 398
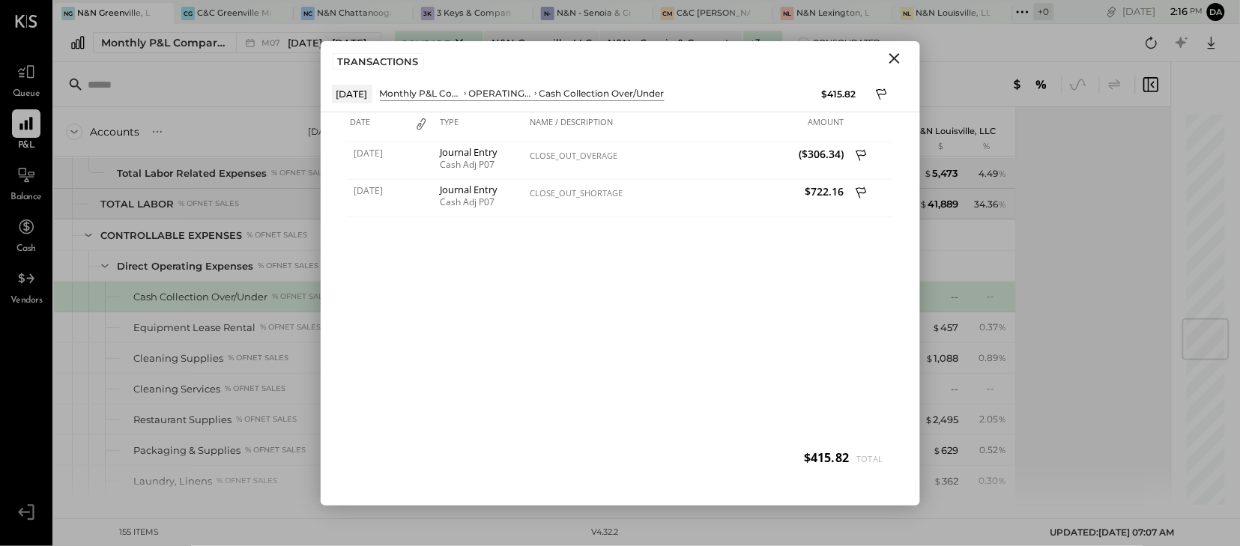
click at [1126, 274] on div "Accounts S % GL [DATE] - [DATE] [GEOGRAPHIC_DATA], LLC $ % N&N Senoia & Corpora…" at bounding box center [614, 306] width 1120 height 398
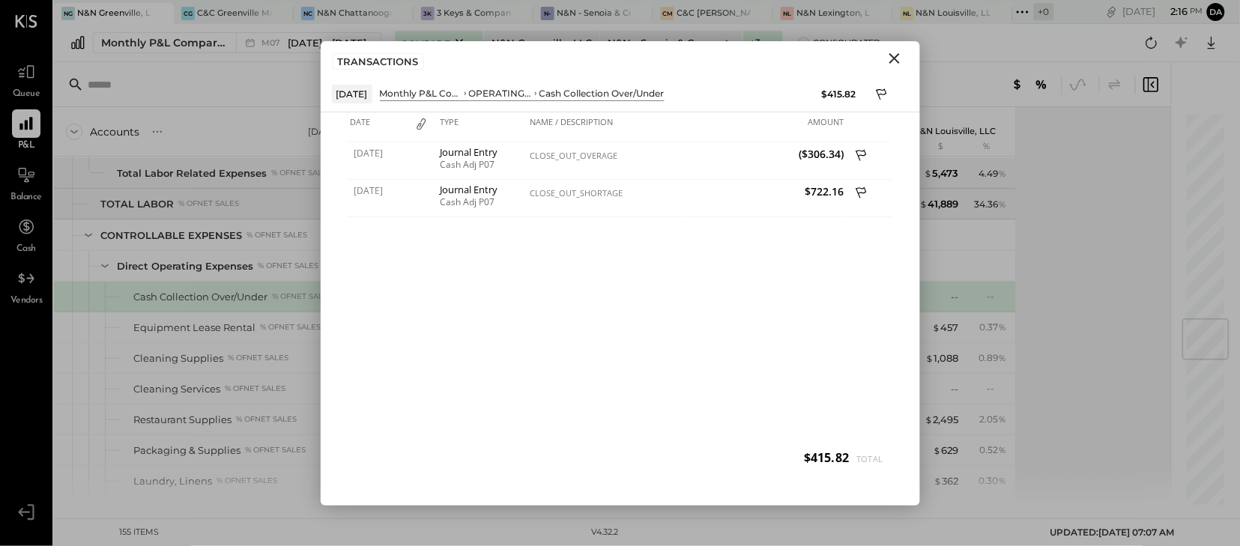
click at [1126, 274] on div "Accounts S % GL [DATE] - [DATE] [GEOGRAPHIC_DATA], LLC $ % N&N Senoia & Corpora…" at bounding box center [614, 306] width 1120 height 398
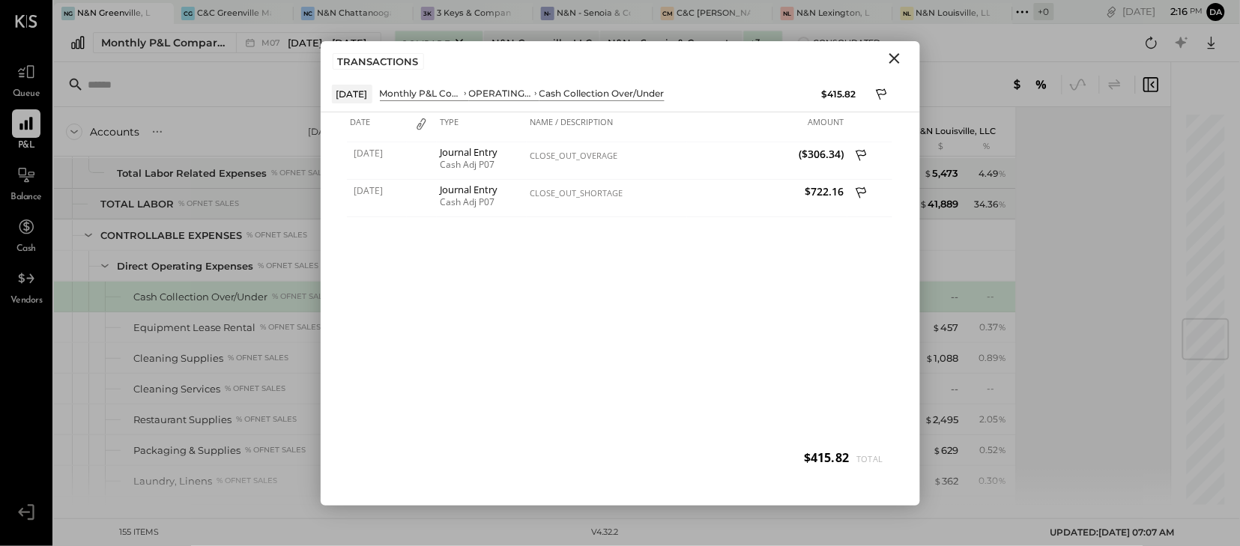
click at [1126, 274] on div "Accounts S % GL [DATE] - [DATE] [GEOGRAPHIC_DATA], LLC $ % N&N Senoia & Corpora…" at bounding box center [614, 306] width 1120 height 398
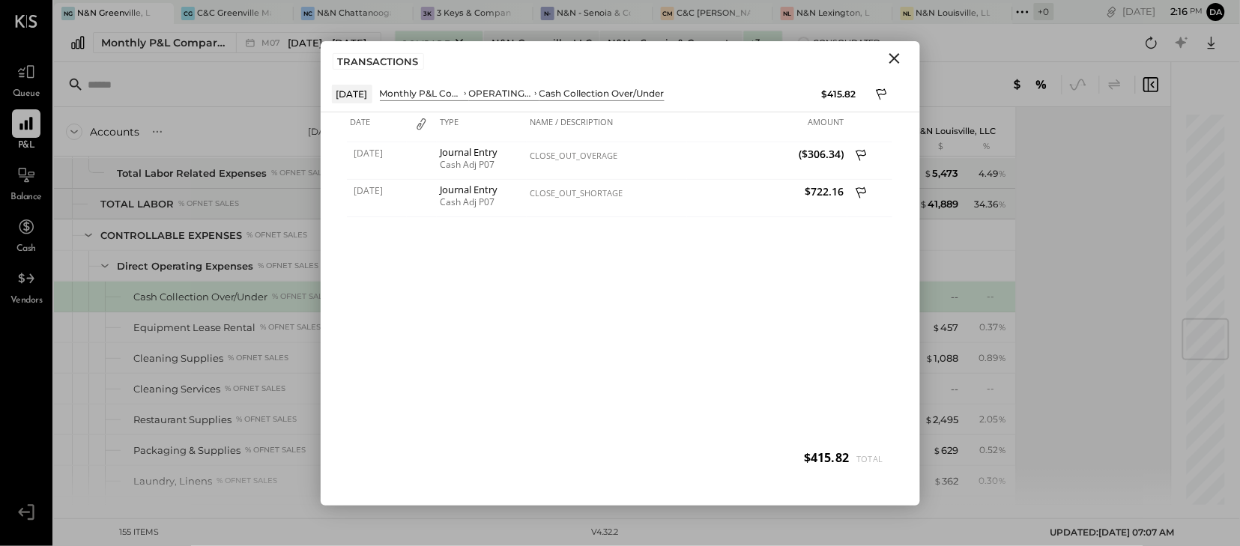
click at [1126, 274] on div "Accounts S % GL [DATE] - [DATE] [GEOGRAPHIC_DATA], LLC $ % N&N Senoia & Corpora…" at bounding box center [614, 306] width 1120 height 398
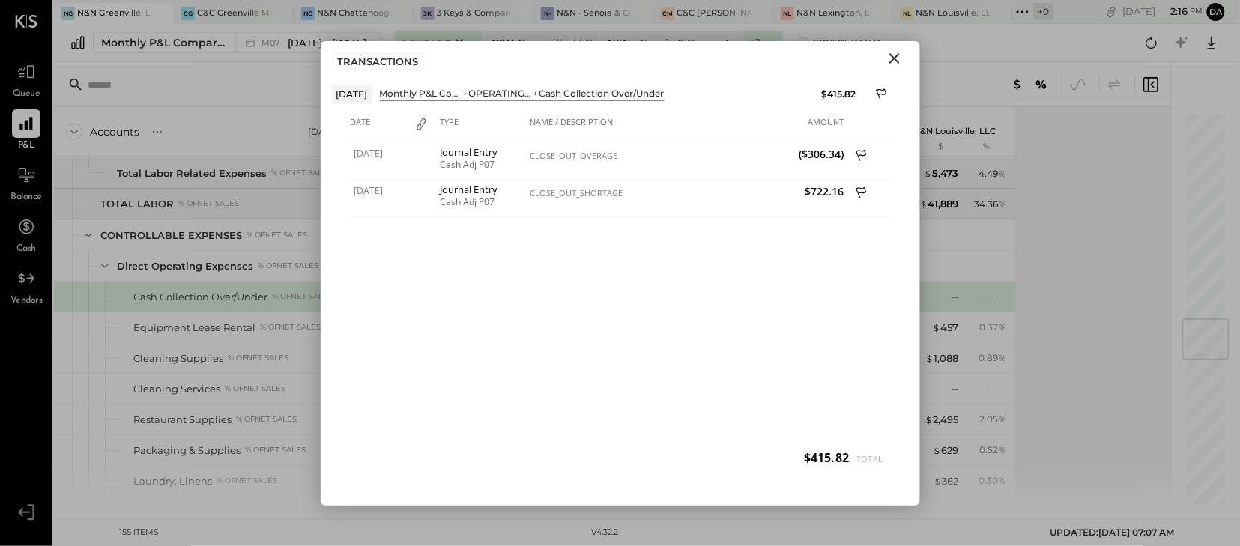
click at [1126, 274] on div "Accounts S % GL [DATE] - [DATE] [GEOGRAPHIC_DATA], LLC $ % N&N Senoia & Corpora…" at bounding box center [614, 306] width 1120 height 398
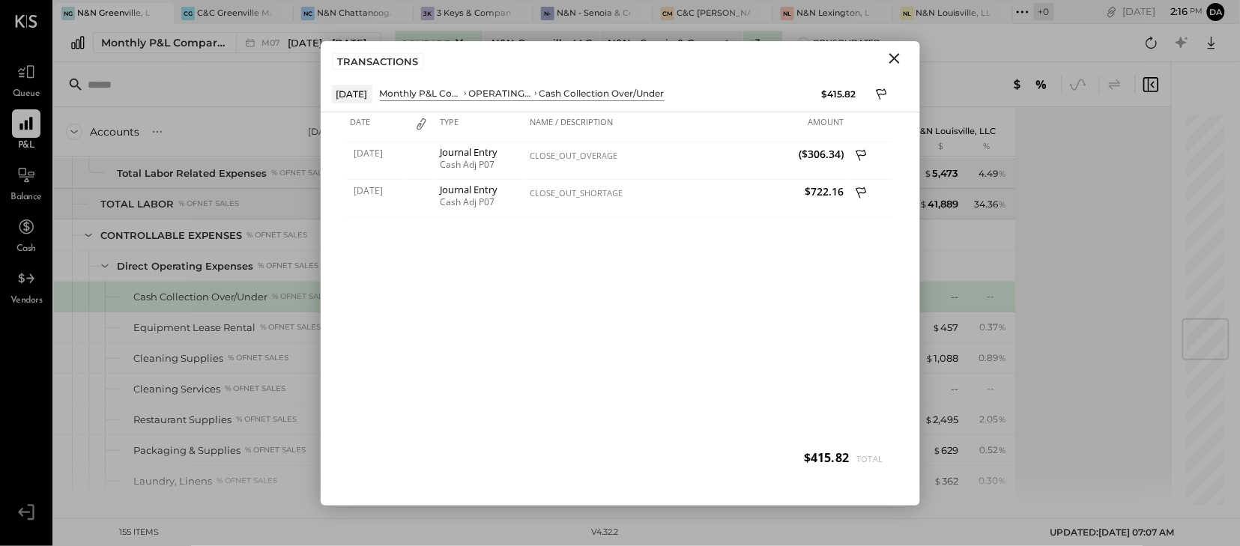
click at [1126, 274] on div "Accounts S % GL [DATE] - [DATE] [GEOGRAPHIC_DATA], LLC $ % N&N Senoia & Corpora…" at bounding box center [614, 306] width 1120 height 398
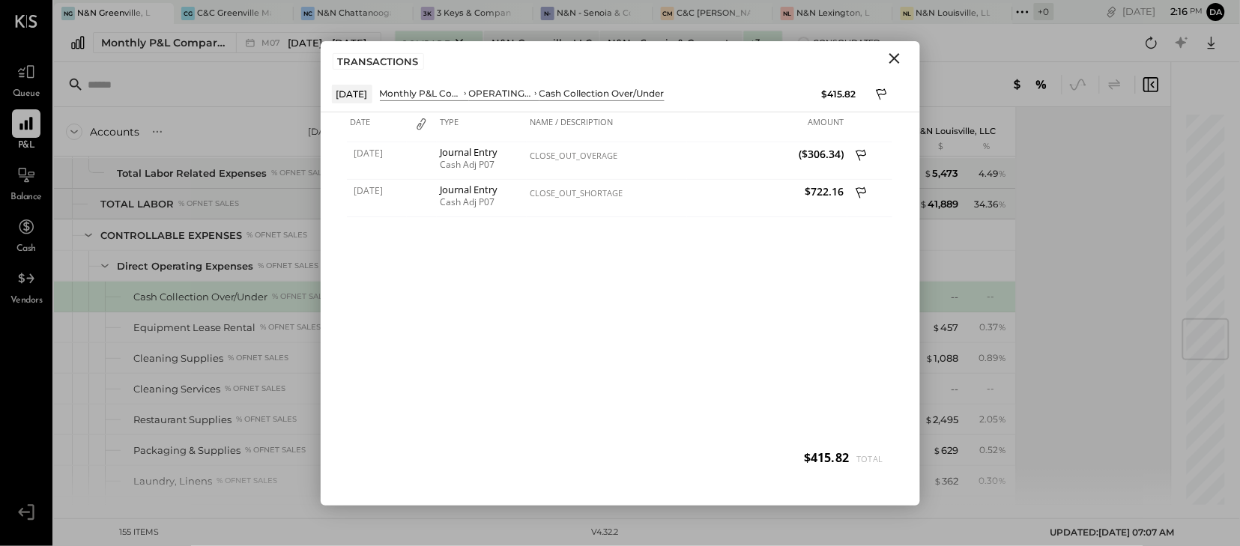
click at [1126, 274] on div "Accounts S % GL [DATE] - [DATE] [GEOGRAPHIC_DATA], LLC $ % N&N Senoia & Corpora…" at bounding box center [614, 306] width 1120 height 398
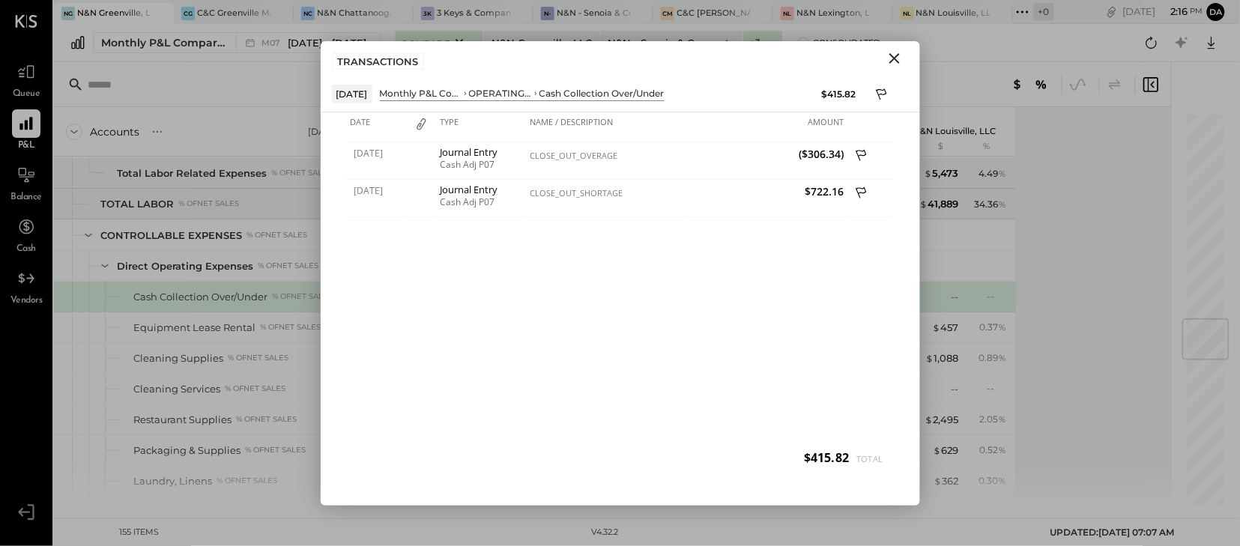
click at [1126, 274] on div "Accounts S % GL [DATE] - [DATE] [GEOGRAPHIC_DATA], LLC $ % N&N Senoia & Corpora…" at bounding box center [614, 306] width 1120 height 398
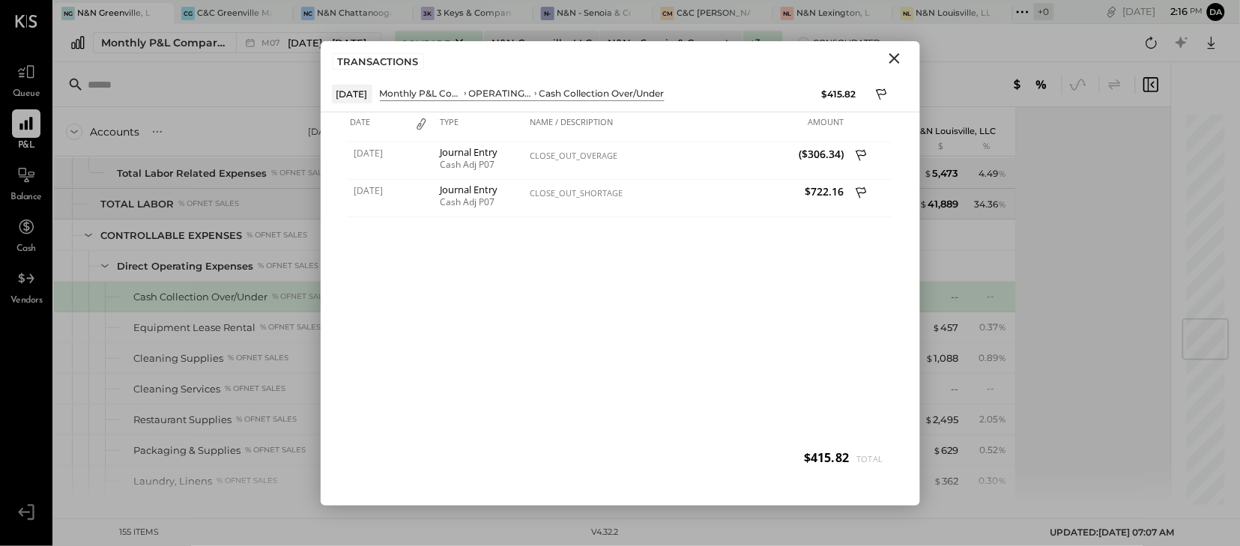
click at [1126, 274] on div "Accounts S % GL [DATE] - [DATE] [GEOGRAPHIC_DATA], LLC $ % N&N Senoia & Corpora…" at bounding box center [614, 306] width 1120 height 398
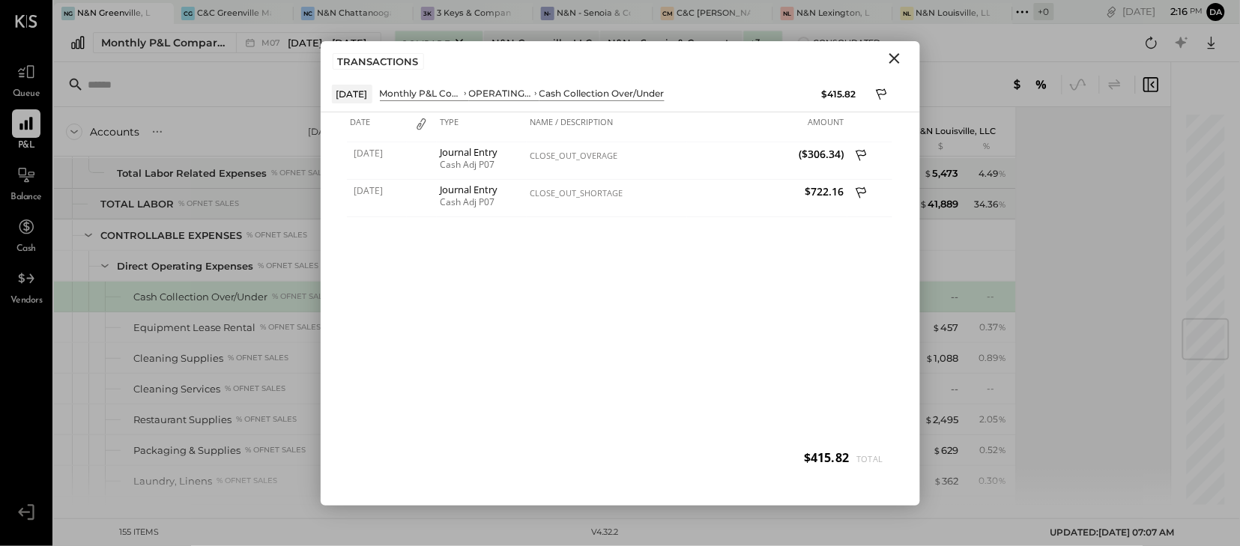
click at [1126, 274] on div "Accounts S % GL [DATE] - [DATE] [GEOGRAPHIC_DATA], LLC $ % N&N Senoia & Corpora…" at bounding box center [614, 306] width 1120 height 398
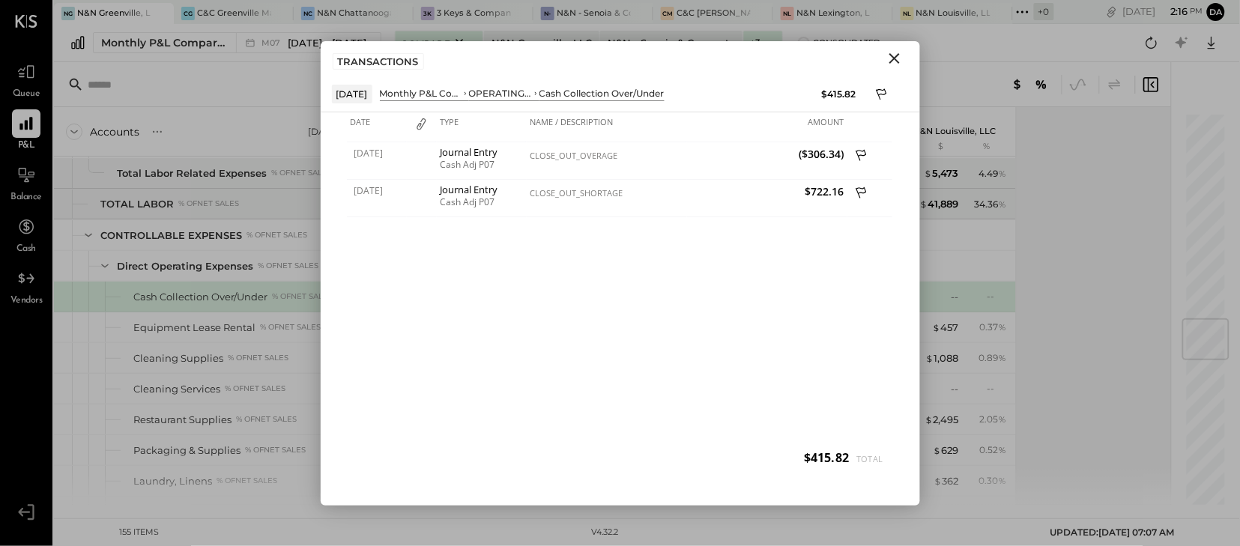
click at [1126, 274] on div "Accounts S % GL [DATE] - [DATE] [GEOGRAPHIC_DATA], LLC $ % N&N Senoia & Corpora…" at bounding box center [614, 306] width 1120 height 398
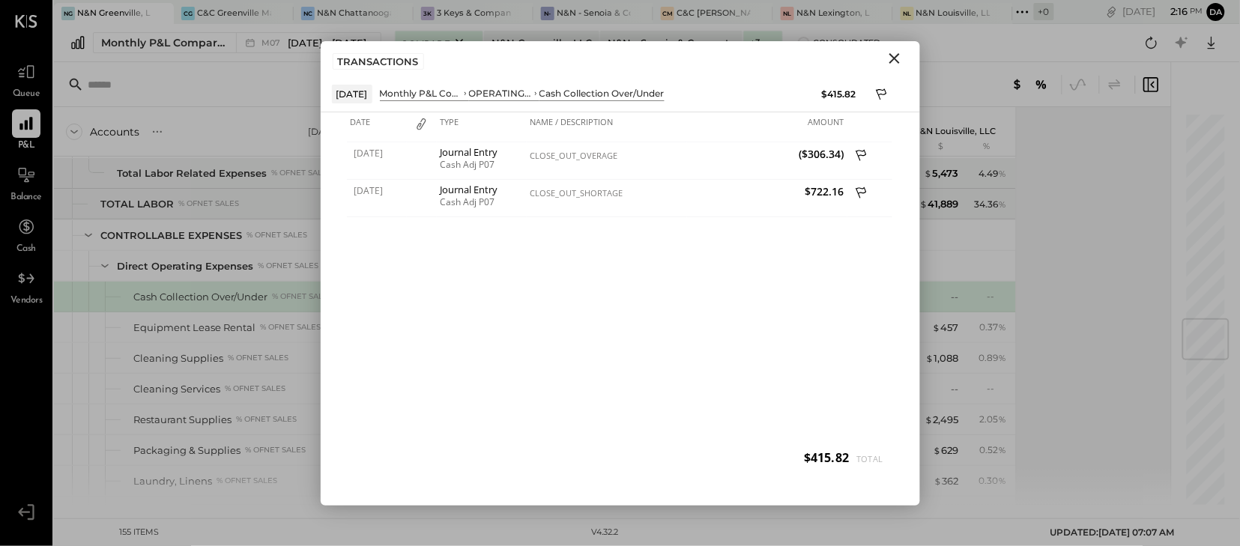
click at [1126, 274] on div "Accounts S % GL [DATE] - [DATE] [GEOGRAPHIC_DATA], LLC $ % N&N Senoia & Corpora…" at bounding box center [614, 306] width 1120 height 398
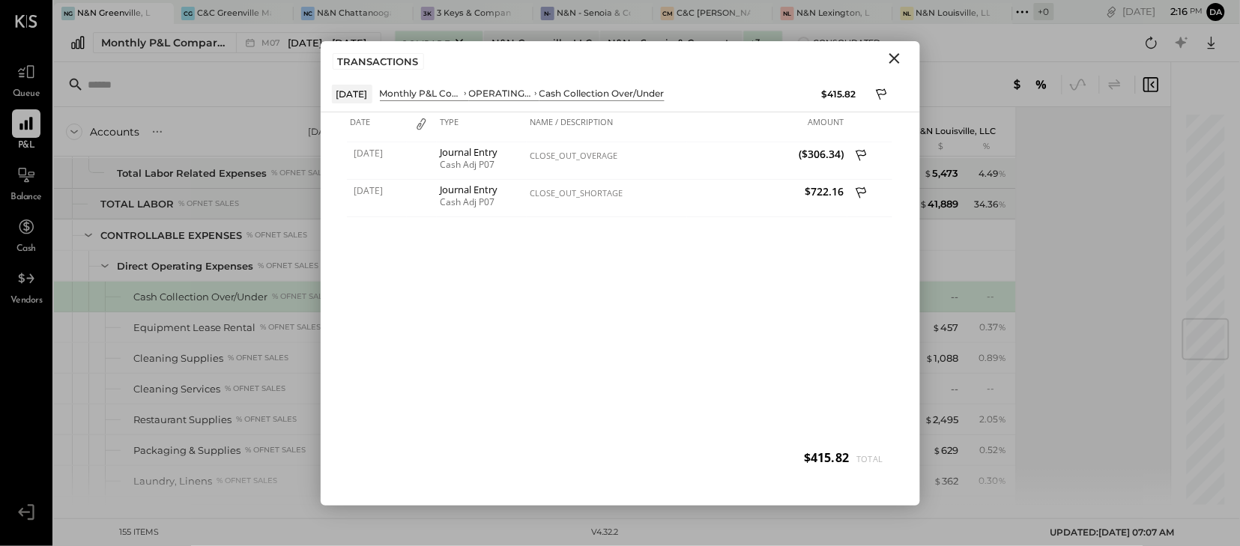
click at [1126, 274] on div "Accounts S % GL [DATE] - [DATE] [GEOGRAPHIC_DATA], LLC $ % N&N Senoia & Corpora…" at bounding box center [614, 306] width 1120 height 398
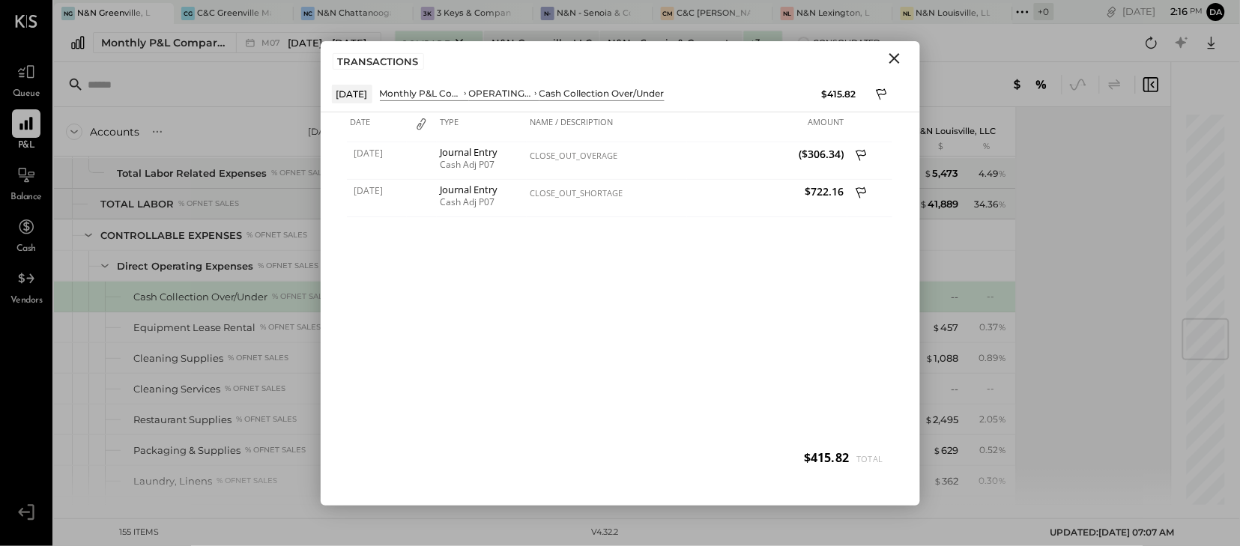
click at [1126, 274] on div "Accounts S % GL [DATE] - [DATE] [GEOGRAPHIC_DATA], LLC $ % N&N Senoia & Corpora…" at bounding box center [614, 306] width 1120 height 398
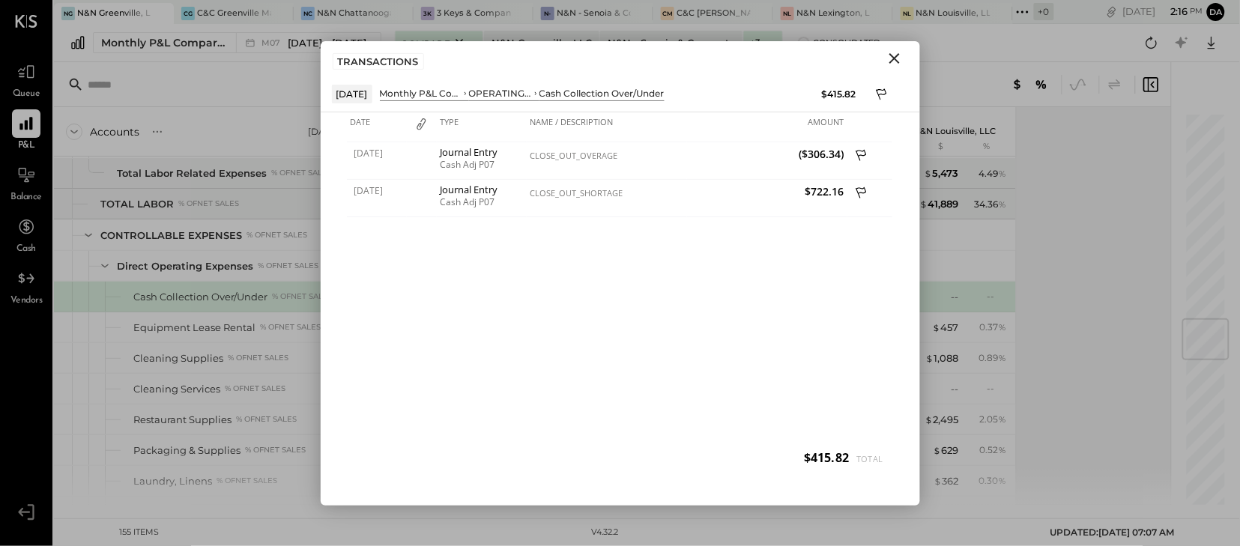
click at [1126, 274] on div "Accounts S % GL [DATE] - [DATE] [GEOGRAPHIC_DATA], LLC $ % N&N Senoia & Corpora…" at bounding box center [614, 306] width 1120 height 398
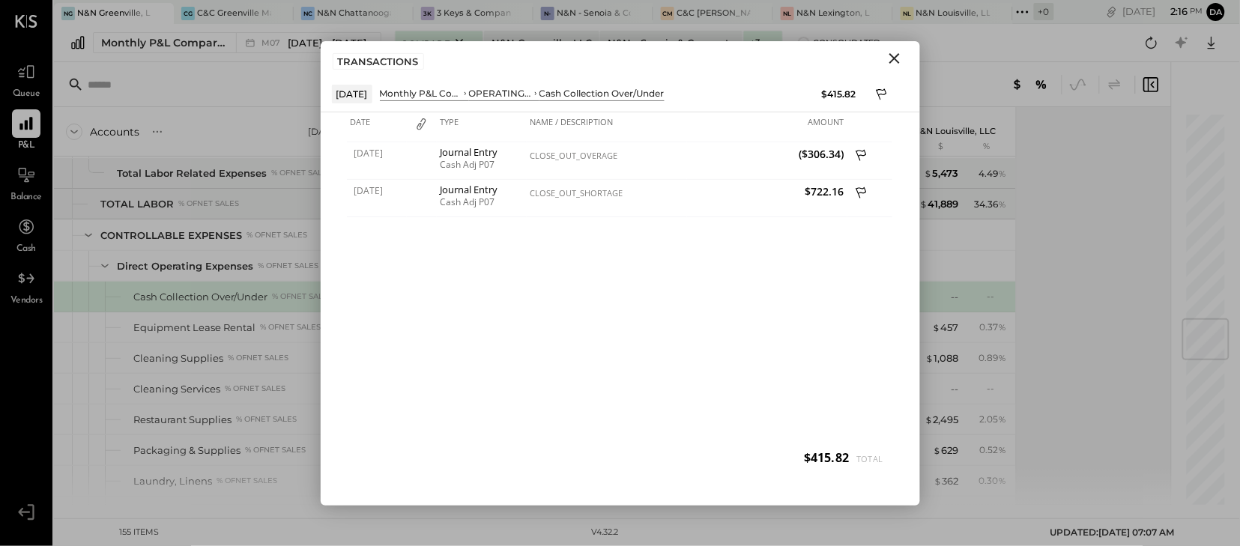
click at [1126, 274] on div "Accounts S % GL [DATE] - [DATE] [GEOGRAPHIC_DATA], LLC $ % N&N Senoia & Corpora…" at bounding box center [614, 306] width 1120 height 398
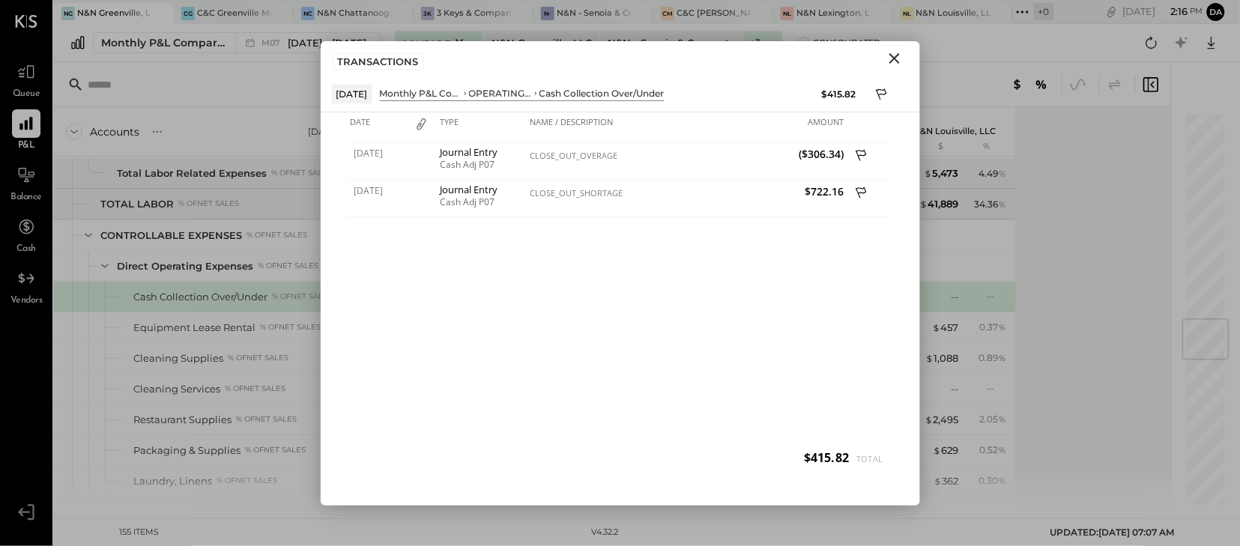
click at [1126, 274] on div "Accounts S % GL [DATE] - [DATE] [GEOGRAPHIC_DATA], LLC $ % N&N Senoia & Corpora…" at bounding box center [614, 306] width 1120 height 398
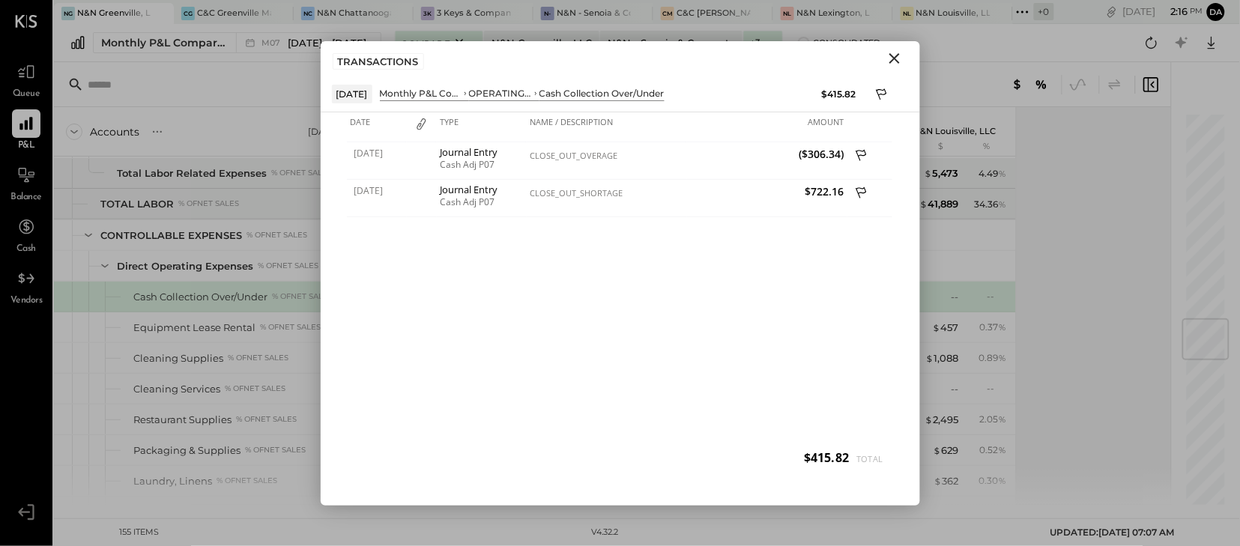
click at [1126, 274] on div "Accounts S % GL [DATE] - [DATE] [GEOGRAPHIC_DATA], LLC $ % N&N Senoia & Corpora…" at bounding box center [614, 306] width 1120 height 398
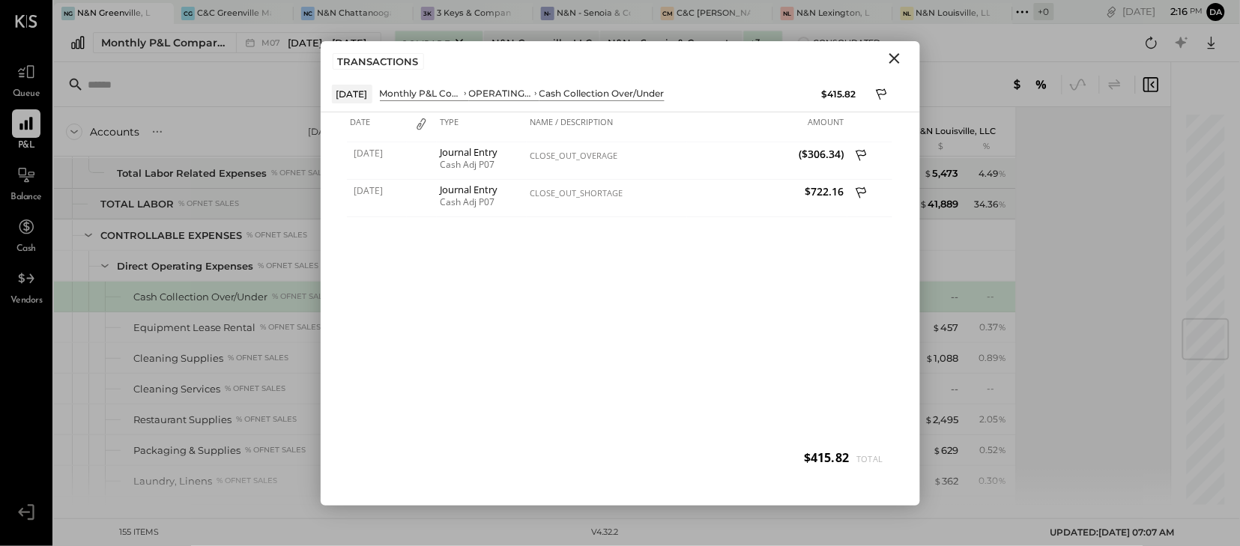
click at [1126, 274] on div "Accounts S % GL [DATE] - [DATE] [GEOGRAPHIC_DATA], LLC $ % N&N Senoia & Corpora…" at bounding box center [614, 306] width 1120 height 398
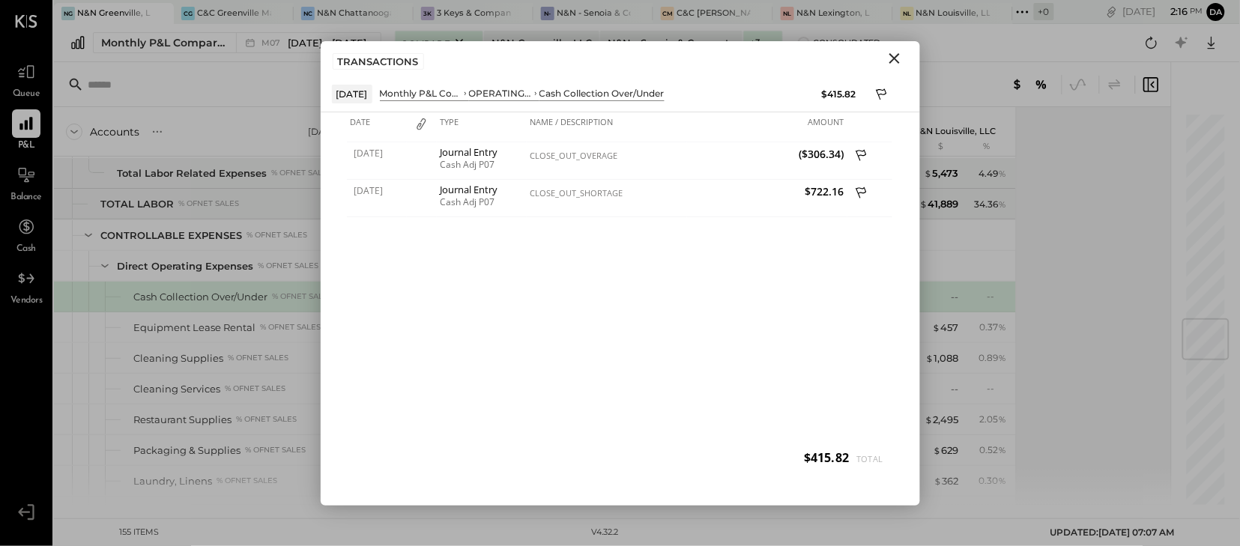
click at [1126, 274] on div "Accounts S % GL [DATE] - [DATE] [GEOGRAPHIC_DATA], LLC $ % N&N Senoia & Corpora…" at bounding box center [614, 306] width 1120 height 398
click at [758, 364] on div "[DATE] Journal Entry Cash Adj P07 CLOSE_OUT_OVERAGE ($306.34) [DATE] Journal En…" at bounding box center [620, 310] width 547 height 337
click at [898, 56] on icon "Close" at bounding box center [895, 58] width 10 height 10
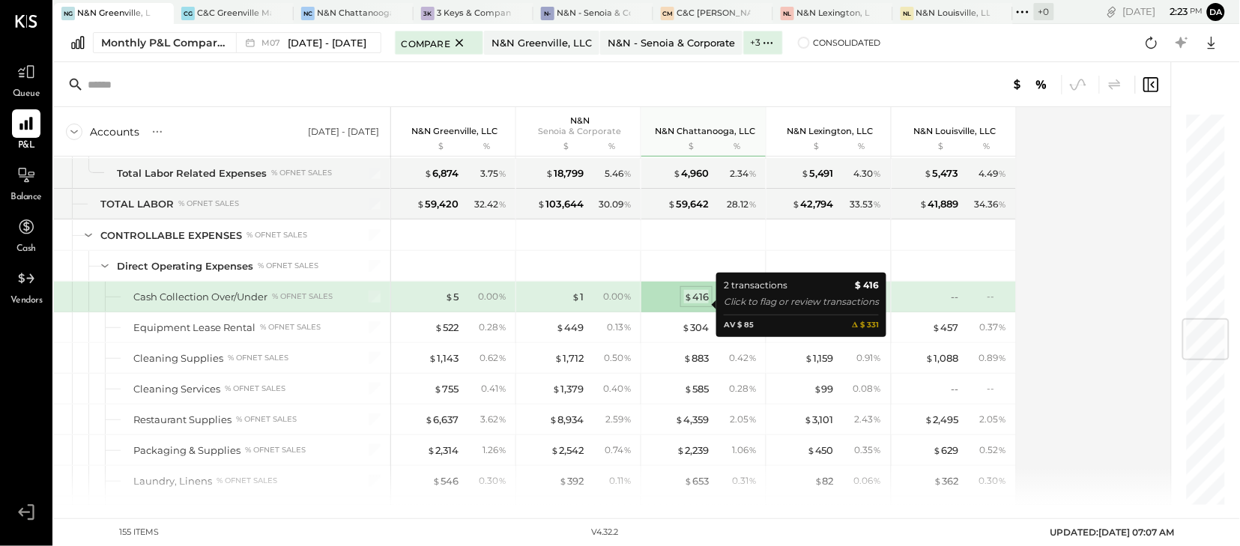
click at [696, 304] on div "$ 416" at bounding box center [696, 297] width 25 height 14
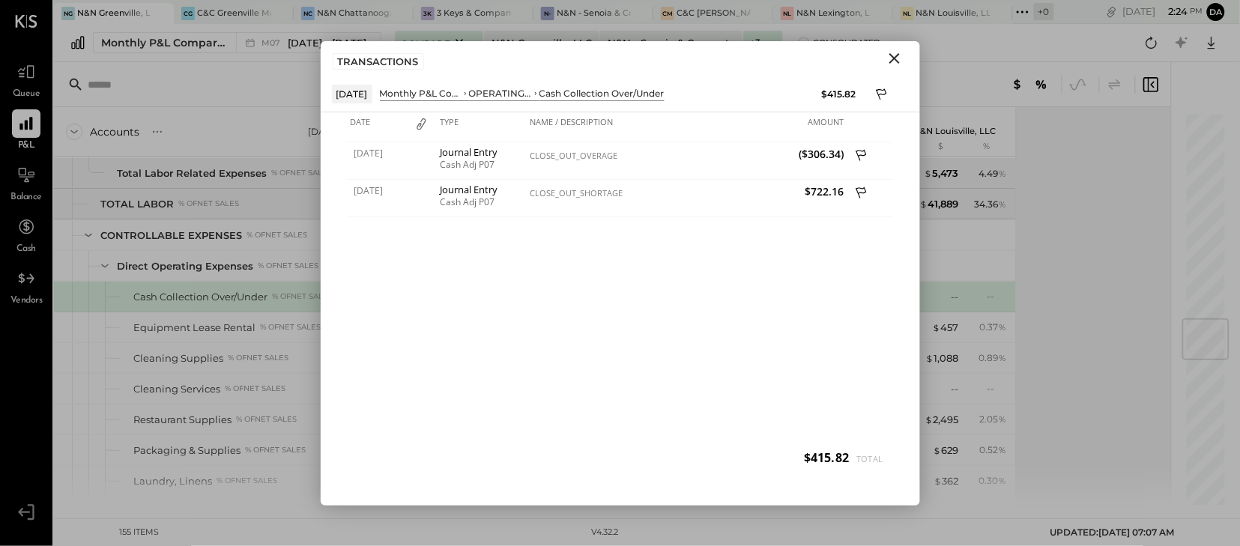
click at [894, 60] on icon "Close" at bounding box center [895, 58] width 18 height 18
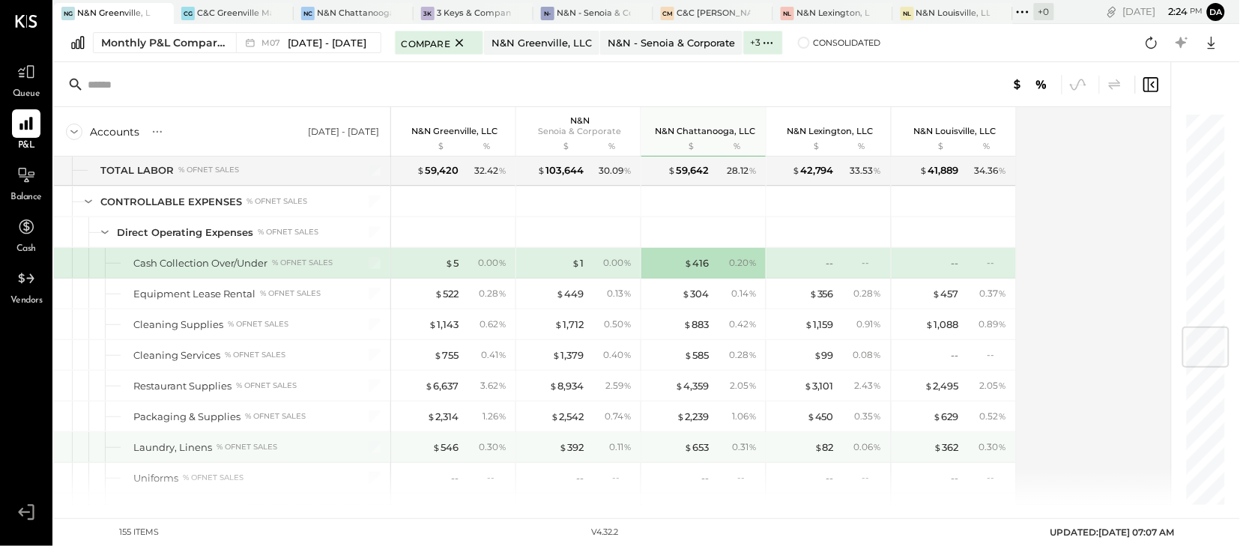
scroll to position [1815, 0]
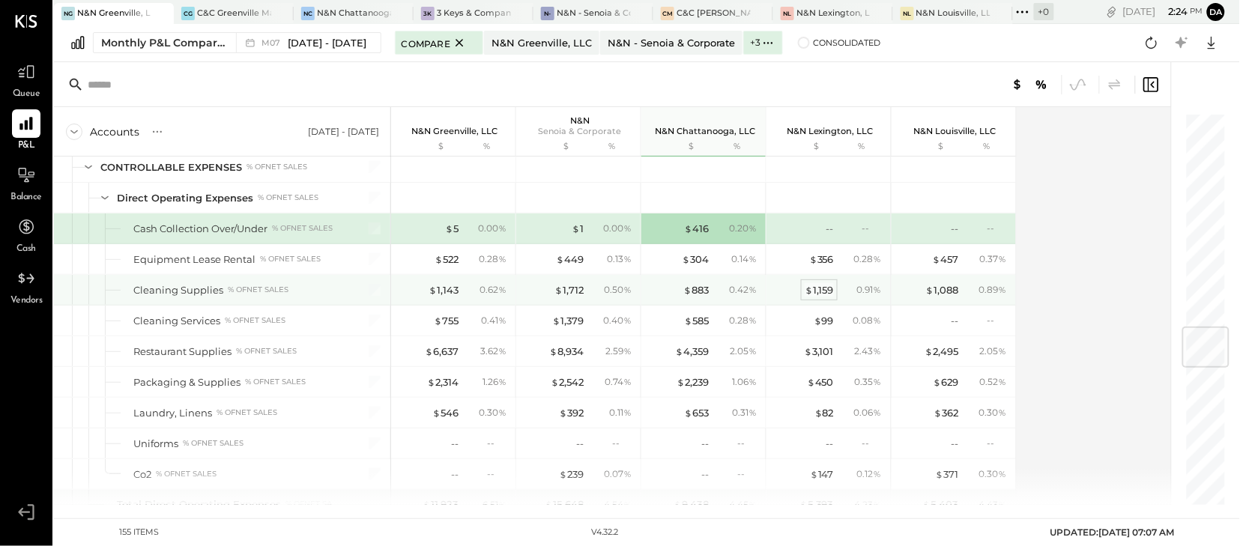
click at [817, 295] on div "$ 1,159" at bounding box center [819, 290] width 29 height 14
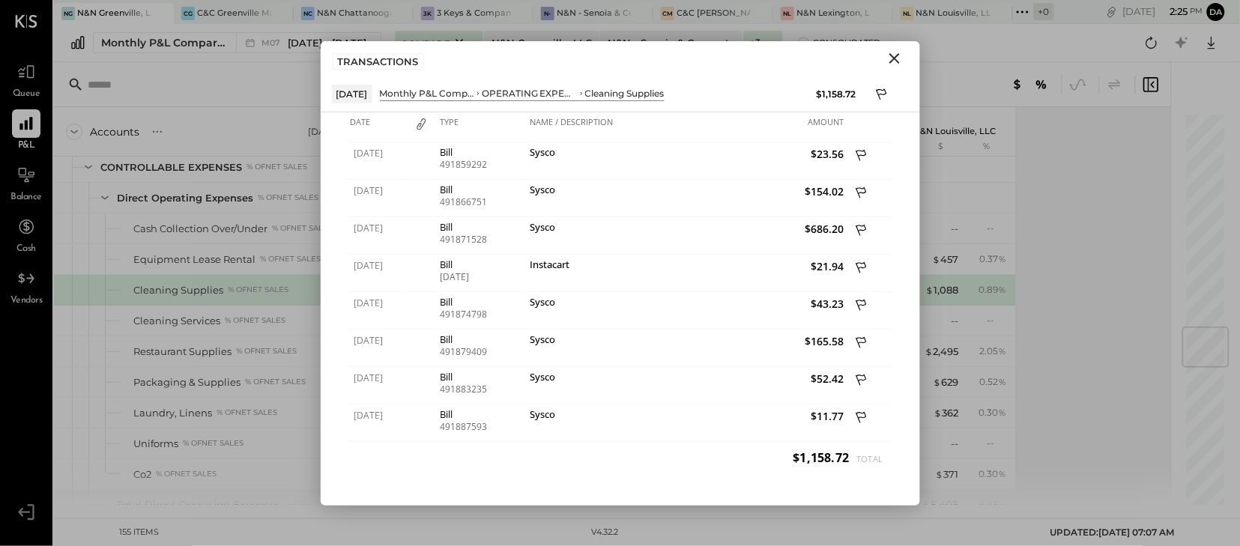
click at [896, 55] on icon "Close" at bounding box center [895, 58] width 18 height 18
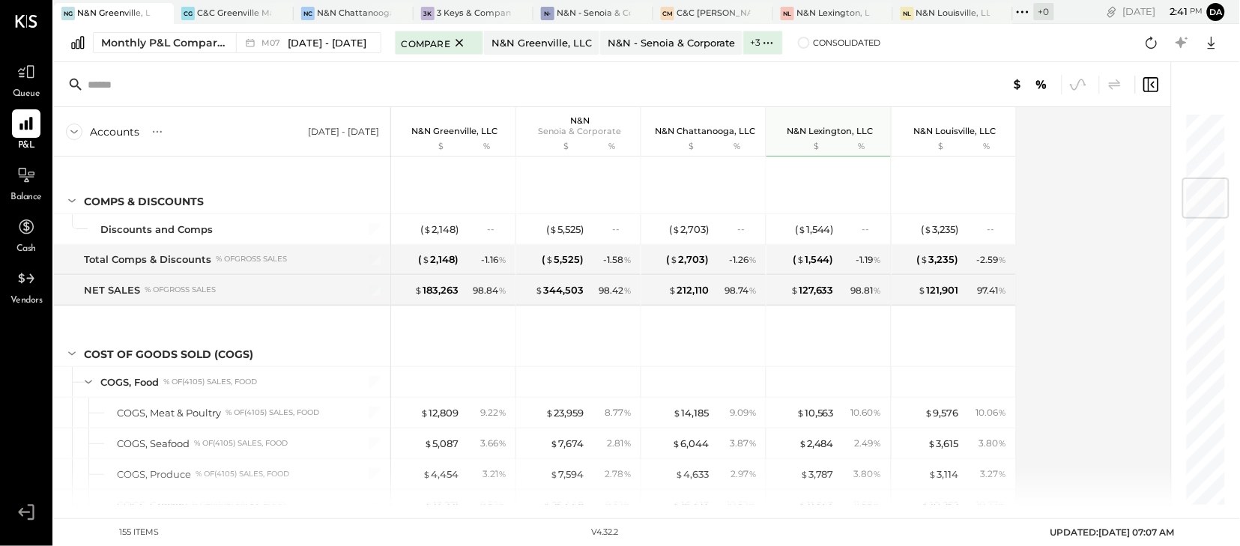
scroll to position [555, 0]
